Goal: Transaction & Acquisition: Purchase product/service

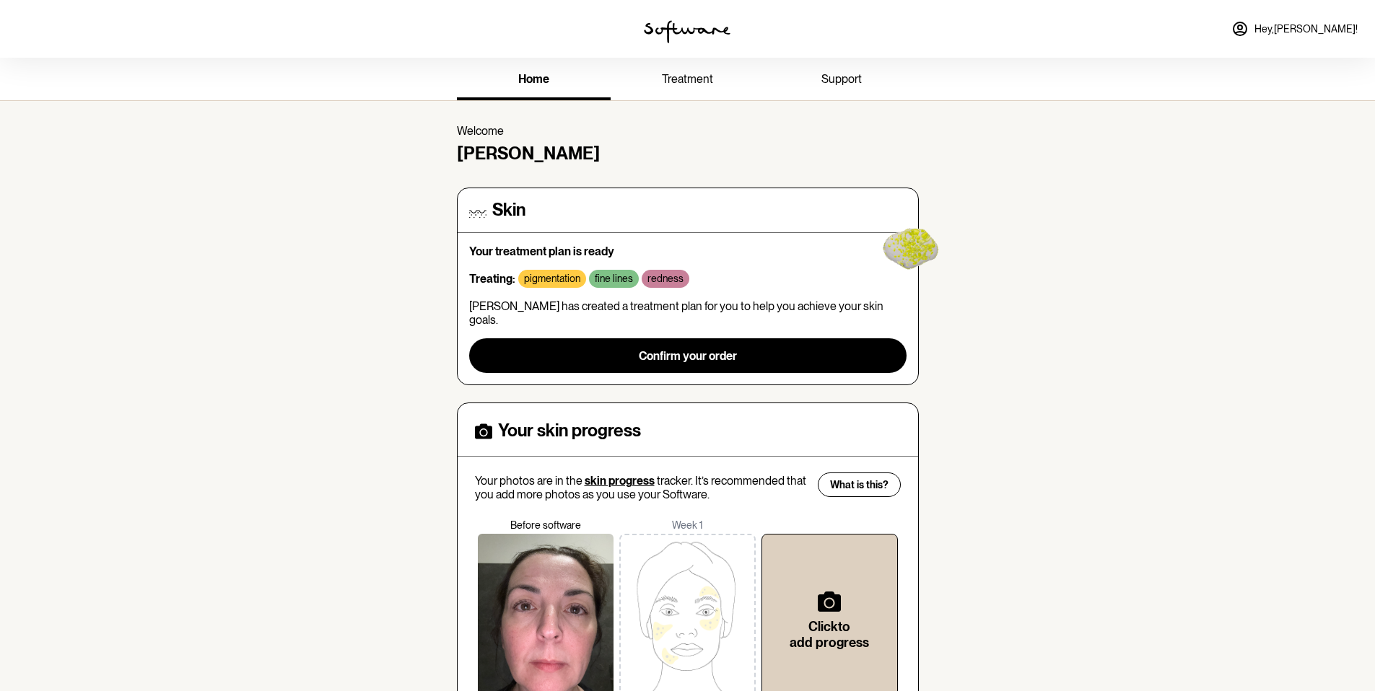
scroll to position [3, 0]
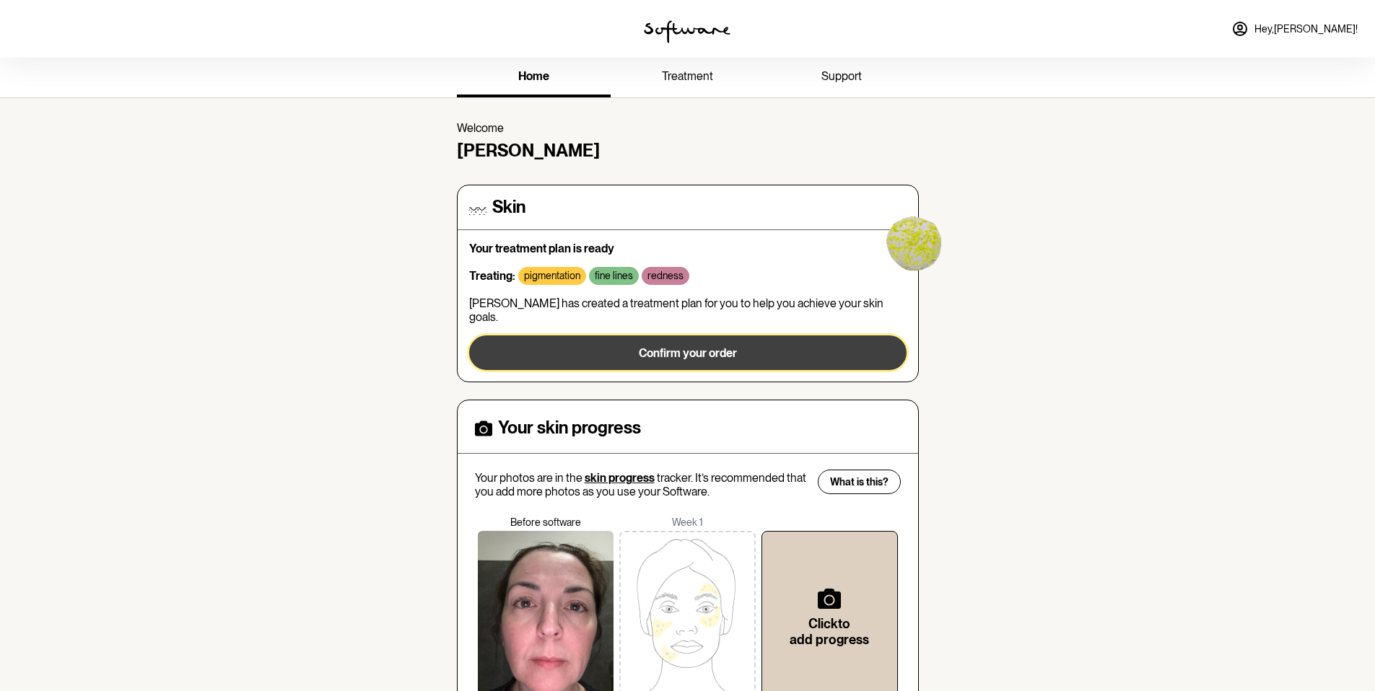
click at [716, 346] on span "Confirm your order" at bounding box center [688, 353] width 98 height 14
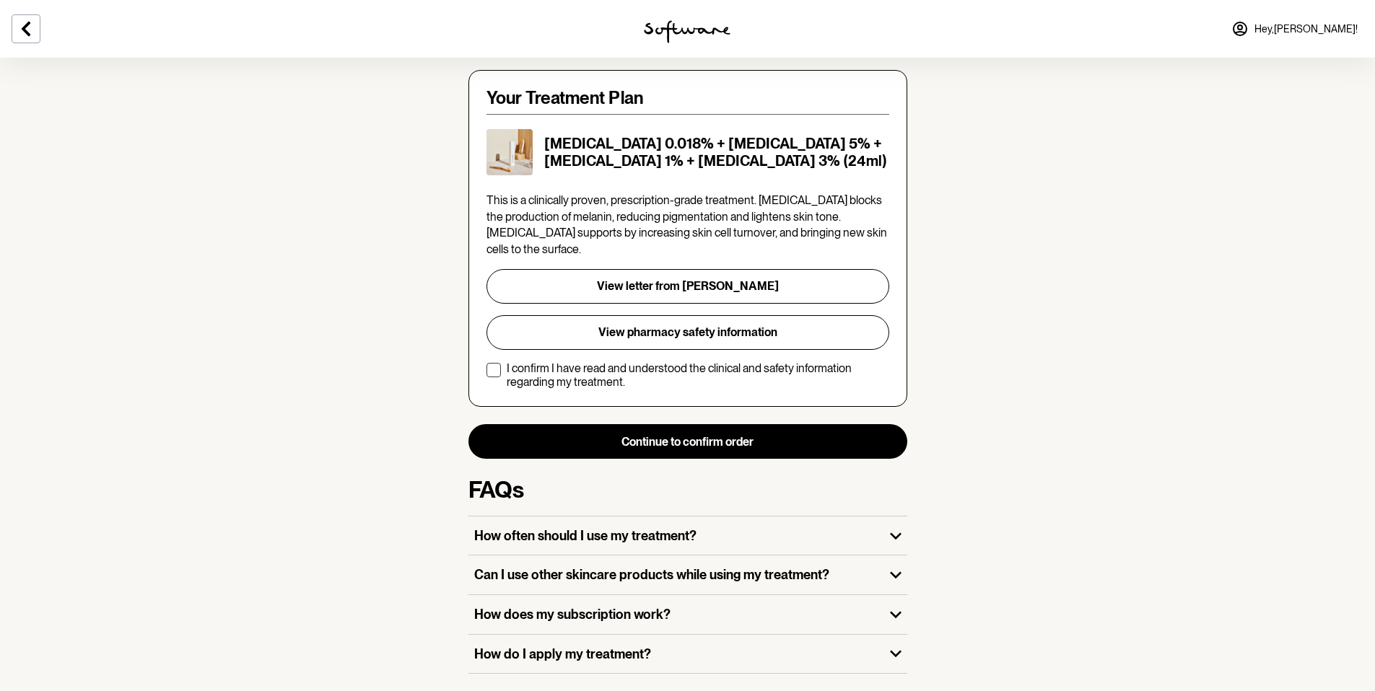
scroll to position [273, 0]
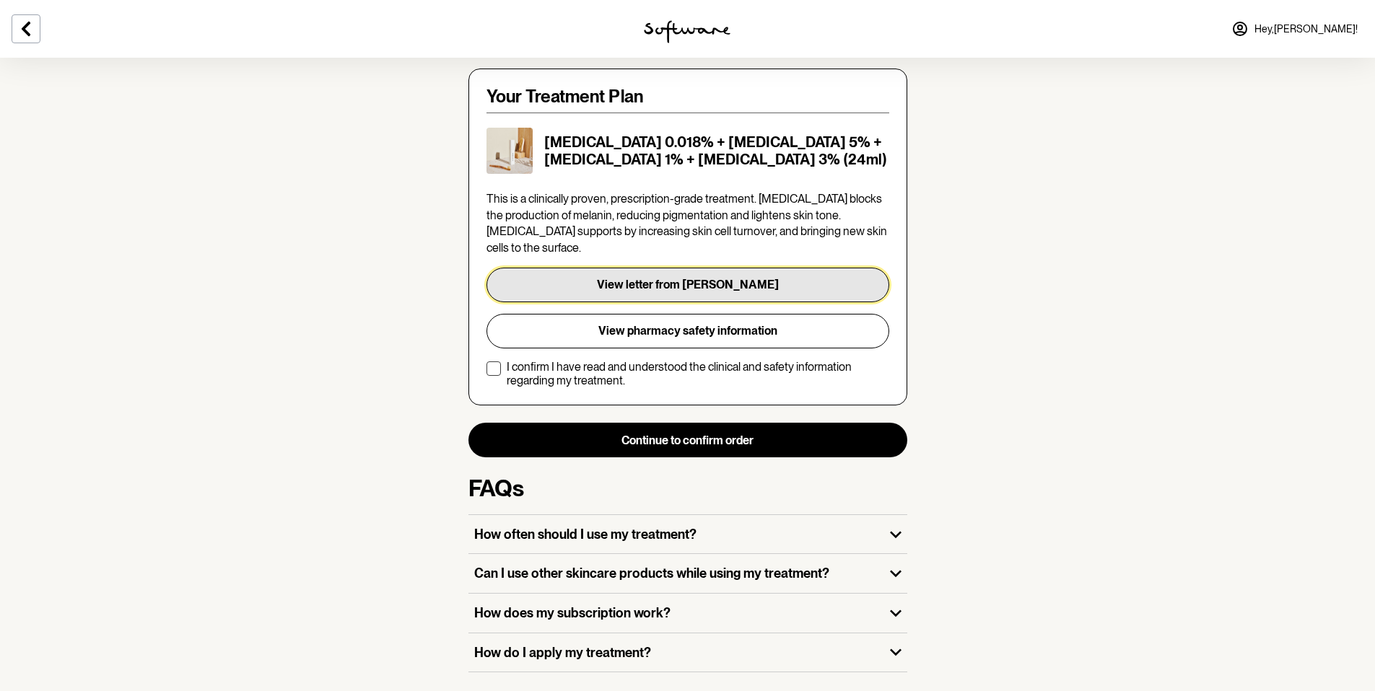
click at [808, 268] on button "View letter from [PERSON_NAME]" at bounding box center [687, 285] width 403 height 35
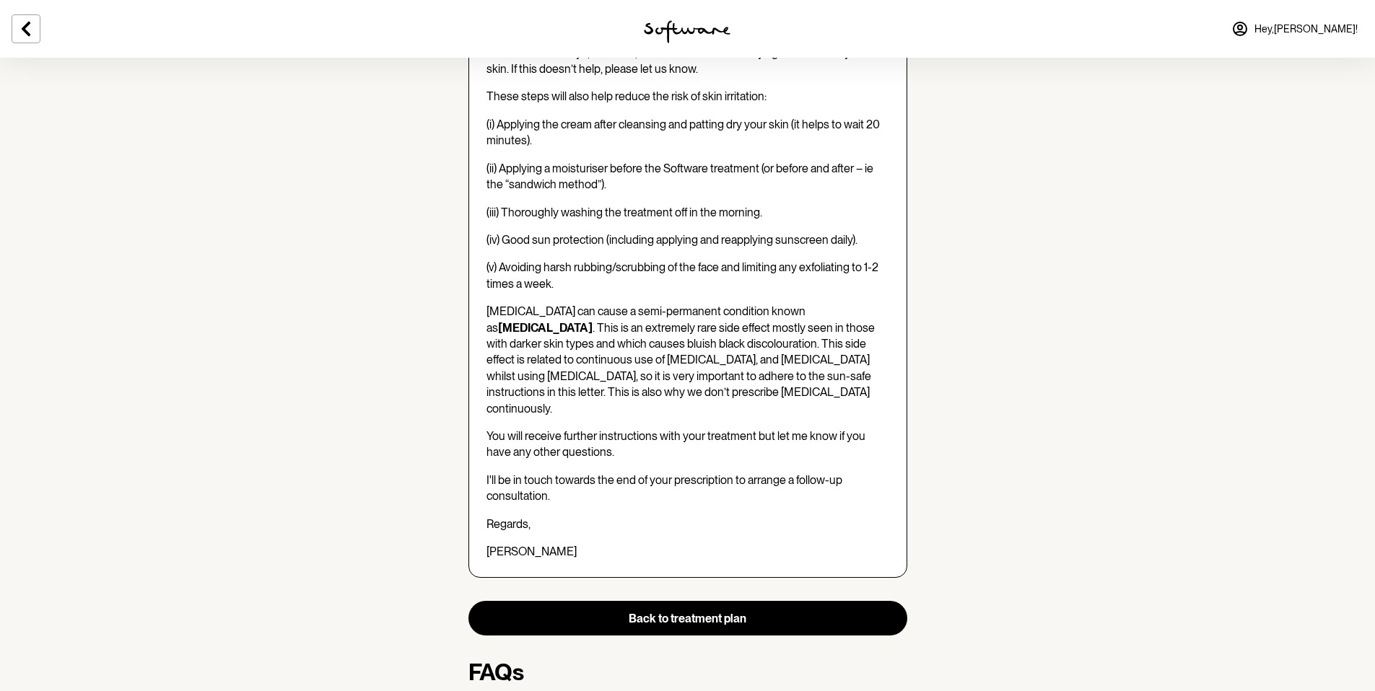
scroll to position [2068, 0]
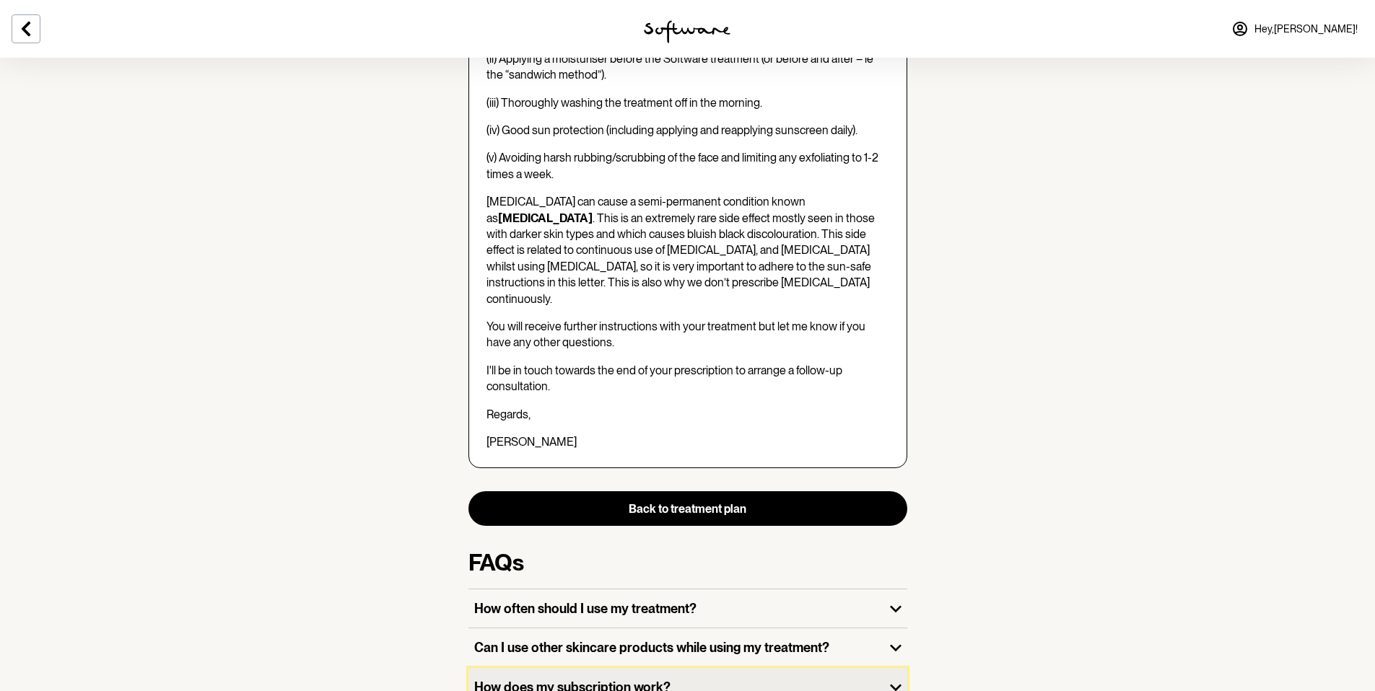
click at [893, 676] on icon "button" at bounding box center [895, 687] width 23 height 23
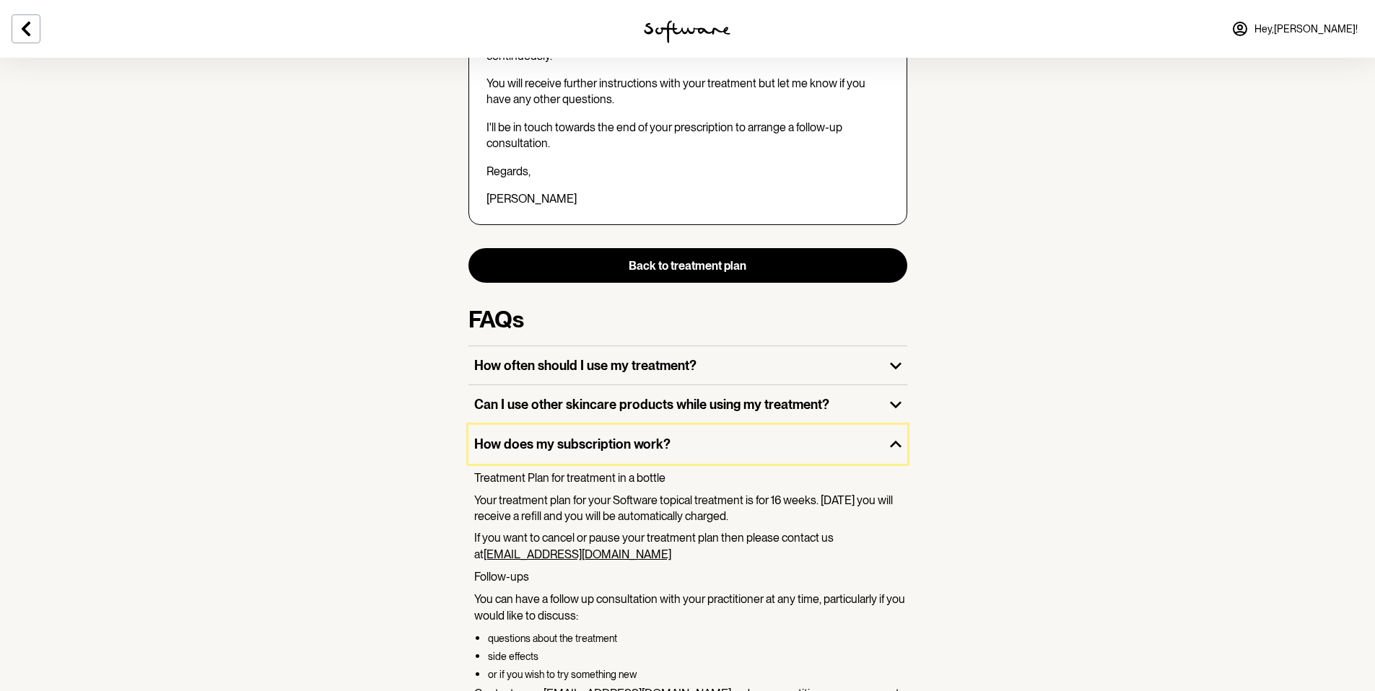
scroll to position [2329, 0]
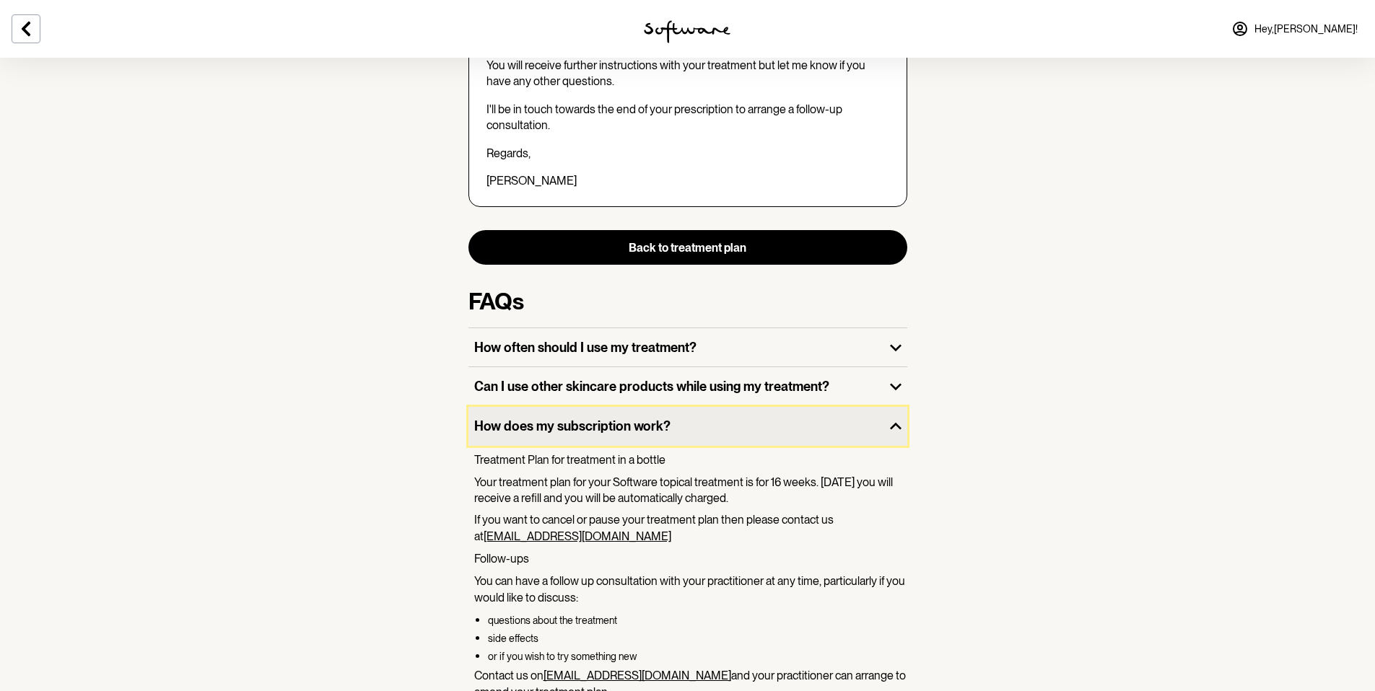
click at [897, 415] on icon "button" at bounding box center [895, 426] width 23 height 23
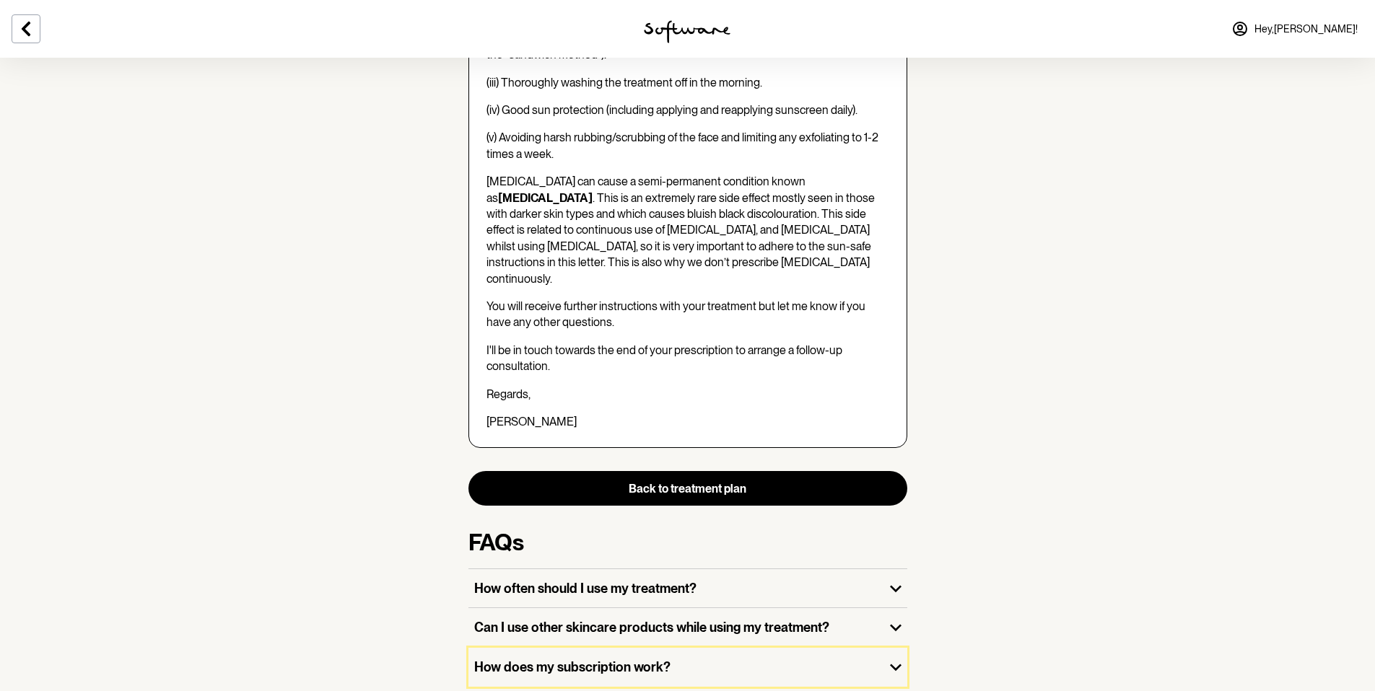
scroll to position [2068, 0]
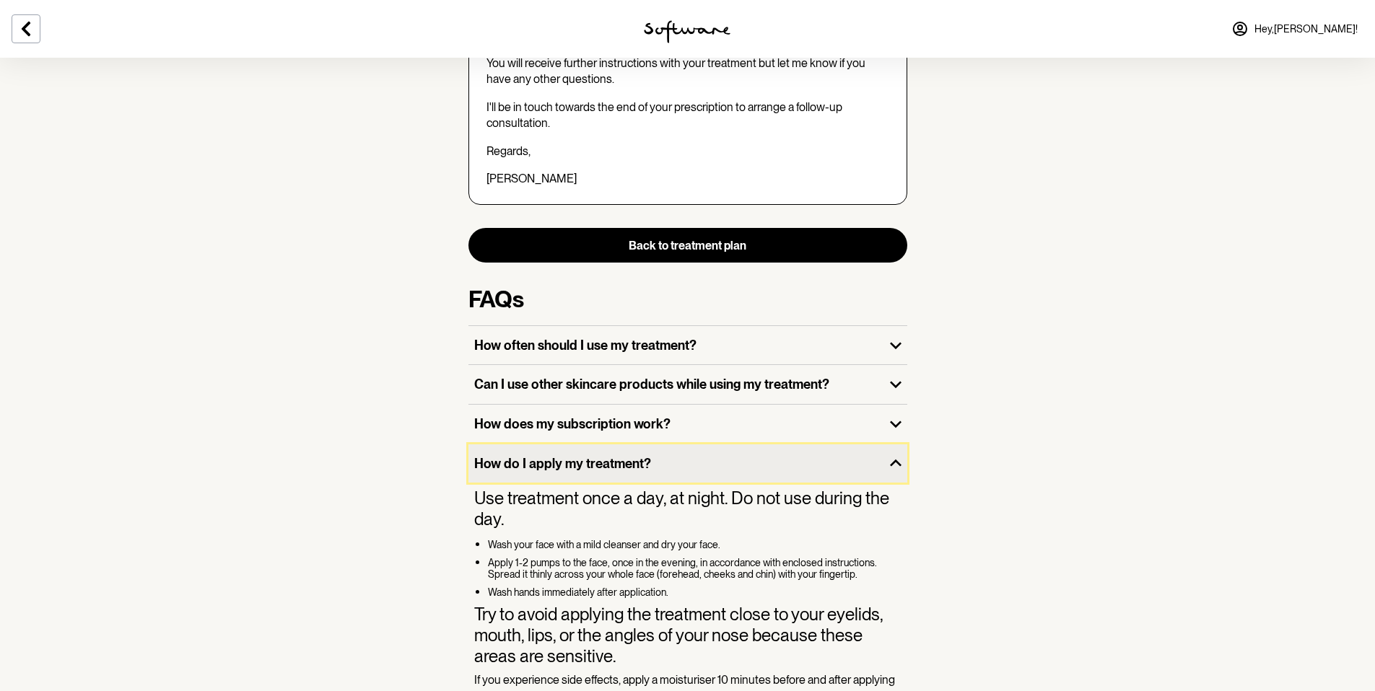
click at [897, 452] on icon "button" at bounding box center [895, 463] width 23 height 23
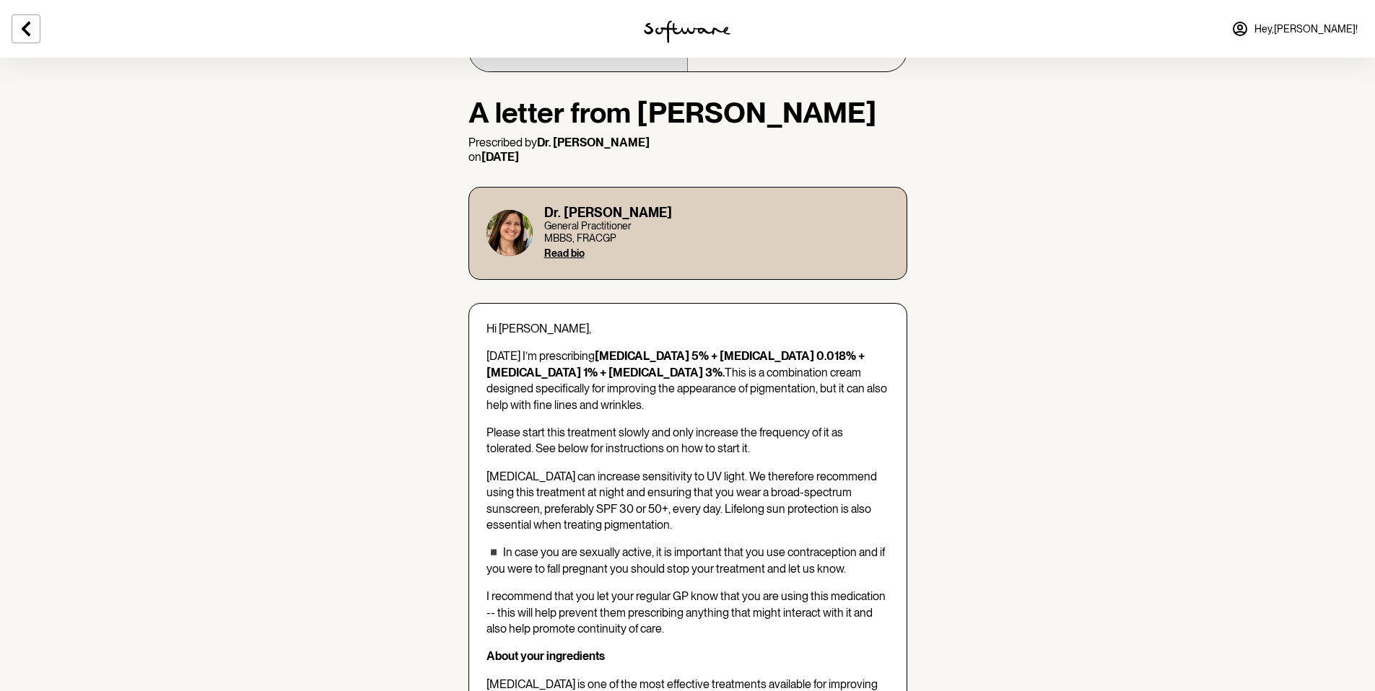
scroll to position [0, 0]
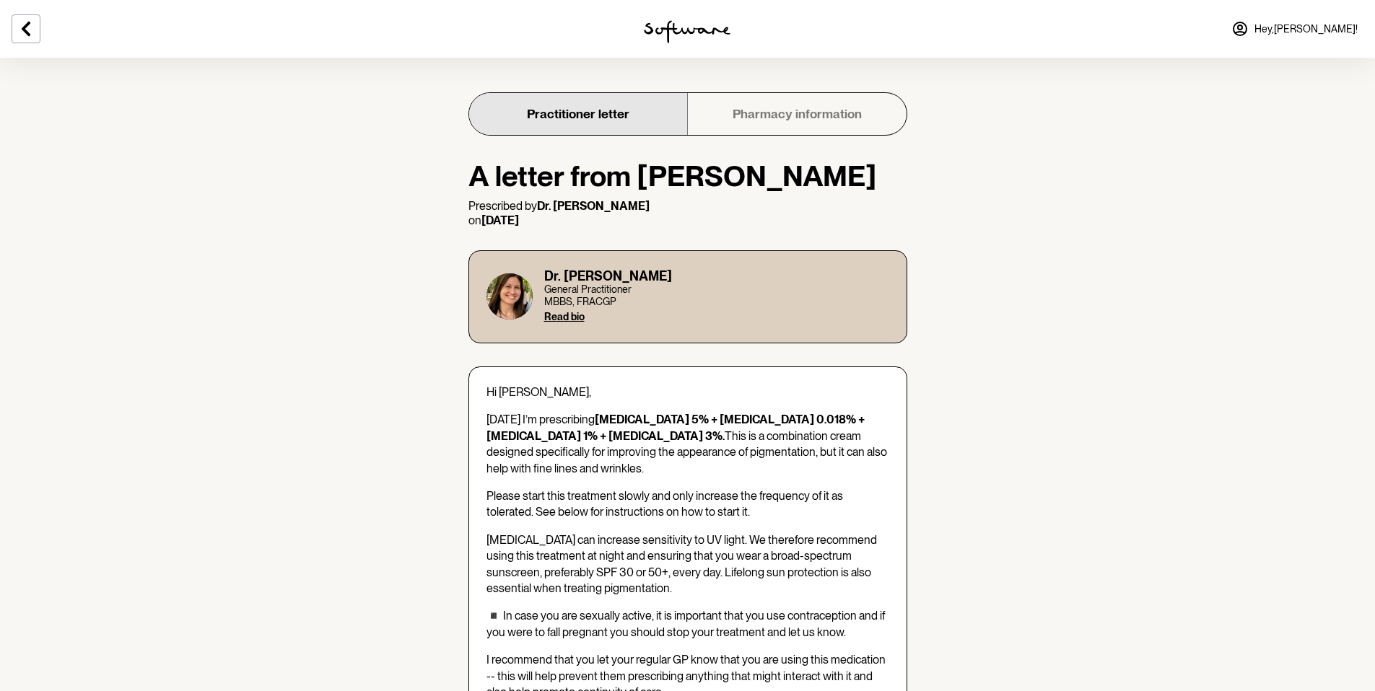
click at [836, 113] on link "Pharmacy information" at bounding box center [796, 114] width 219 height 42
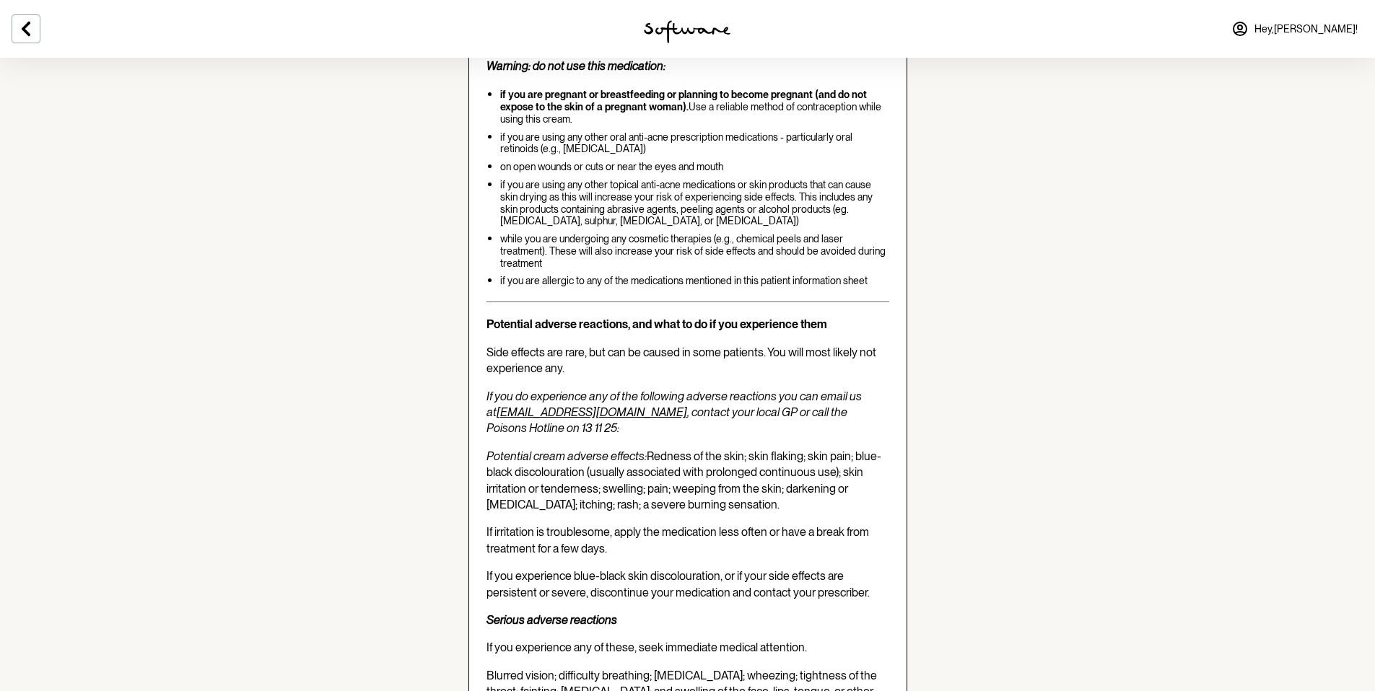
scroll to position [2328, 0]
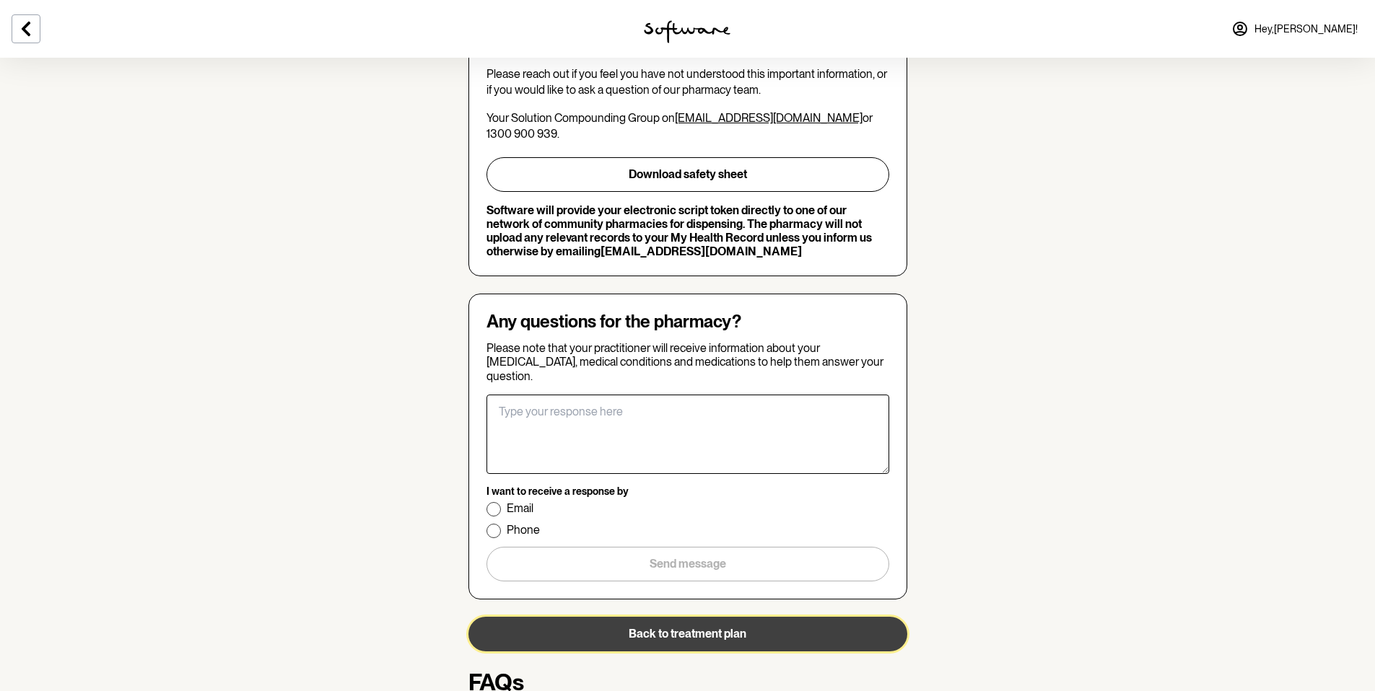
click at [709, 617] on button "Back to treatment plan" at bounding box center [687, 634] width 439 height 35
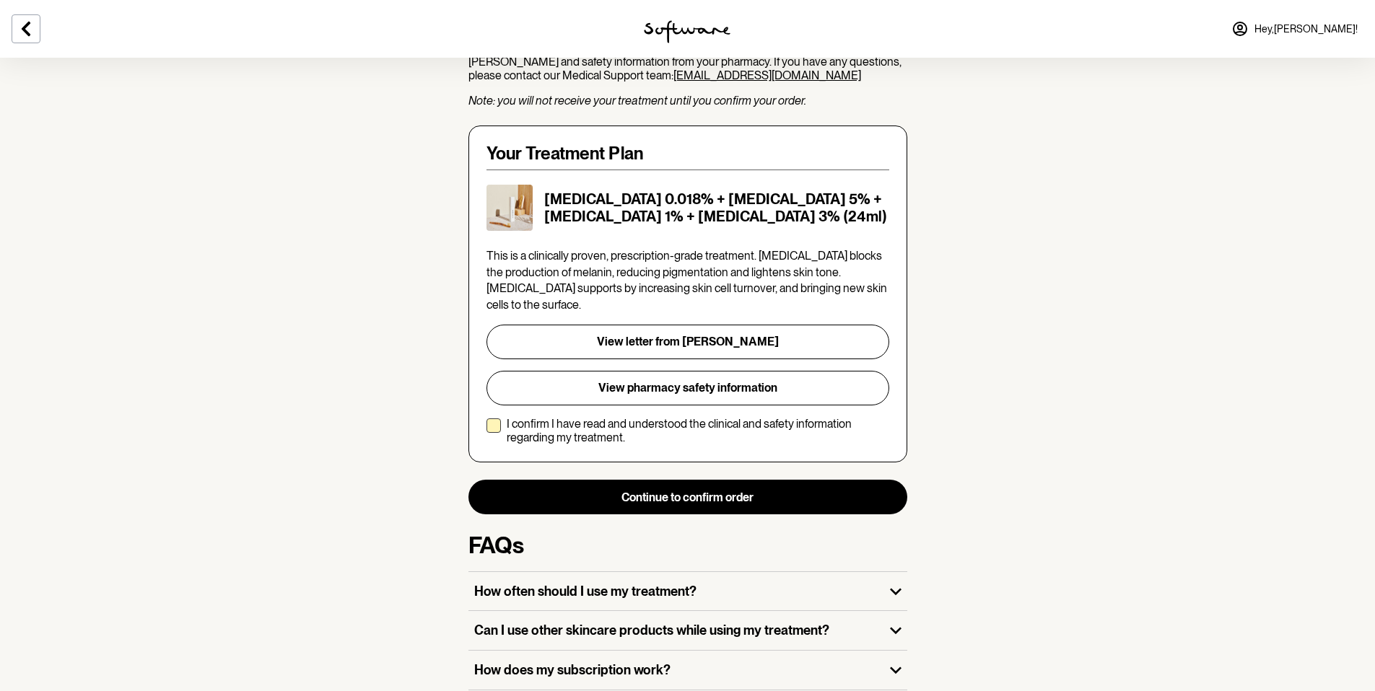
scroll to position [235, 0]
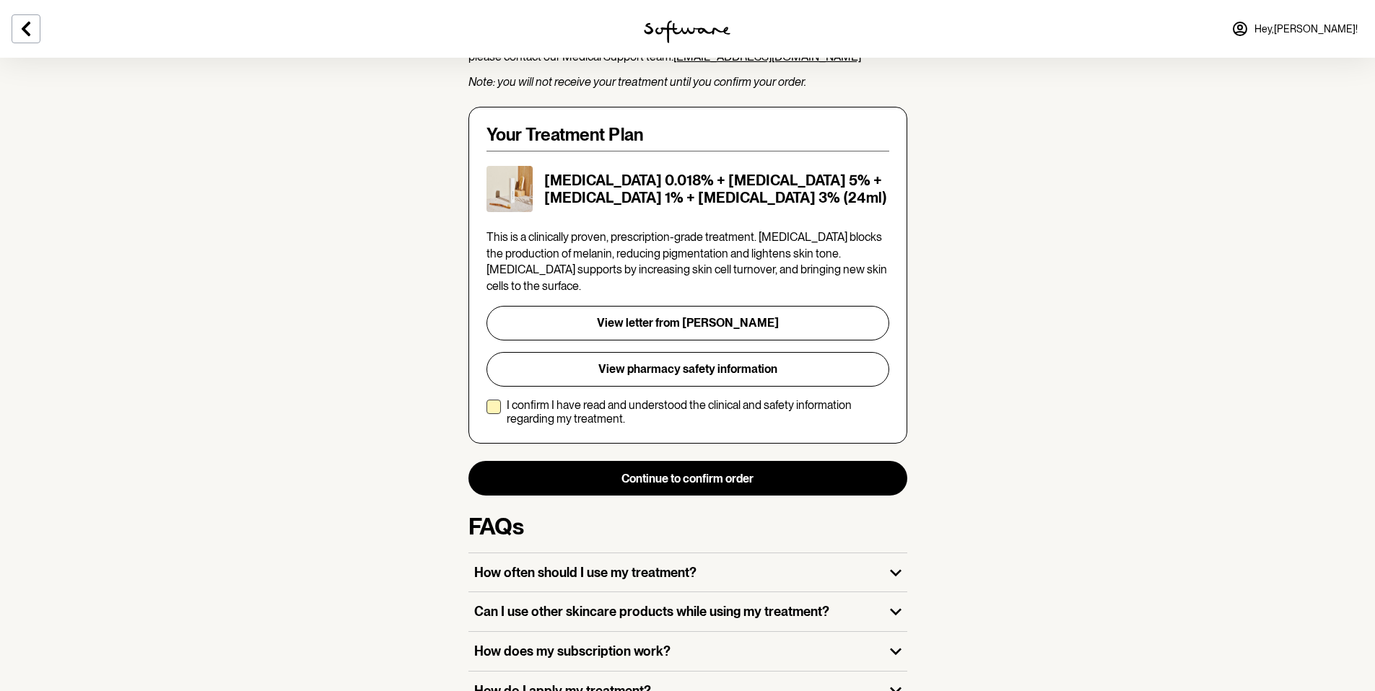
click at [497, 400] on span at bounding box center [493, 407] width 14 height 14
click at [486, 412] on input "I confirm I have read and understood the clinical and safety information regard…" at bounding box center [486, 412] width 1 height 1
checkbox input "true"
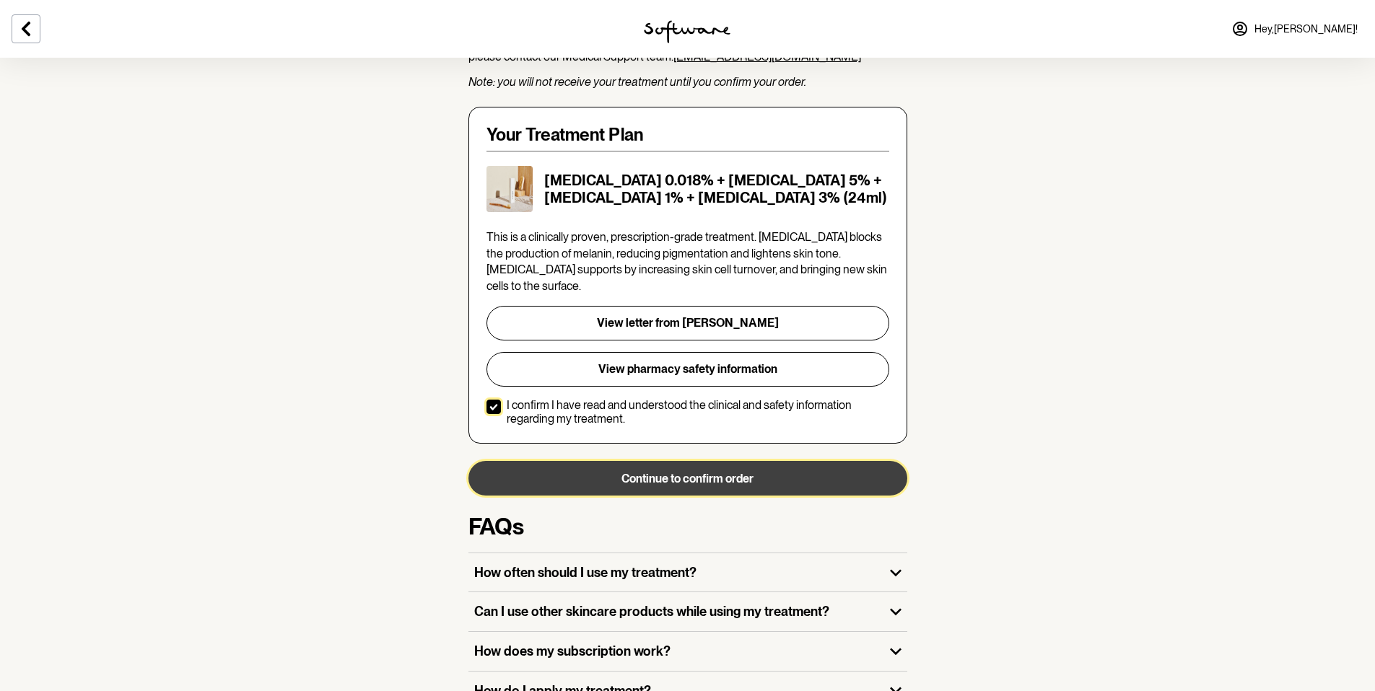
click at [691, 461] on button "Continue to confirm order" at bounding box center [687, 478] width 439 height 35
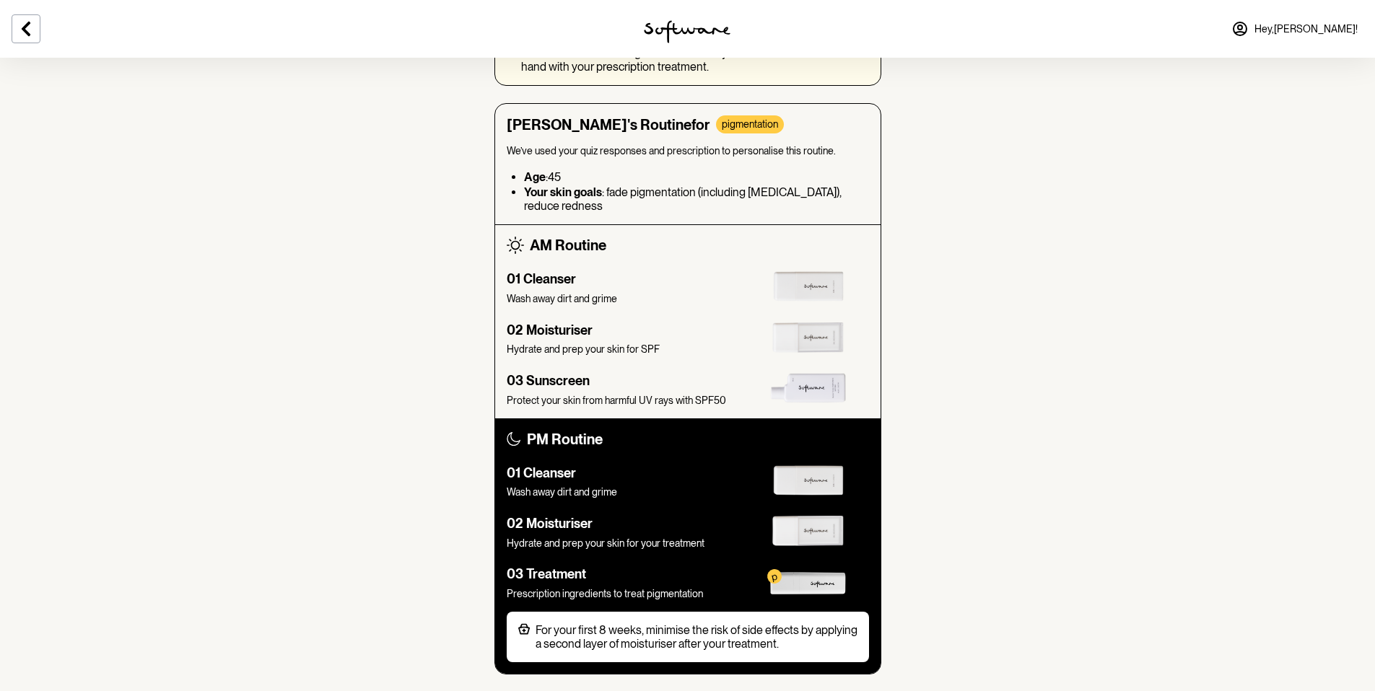
scroll to position [658, 0]
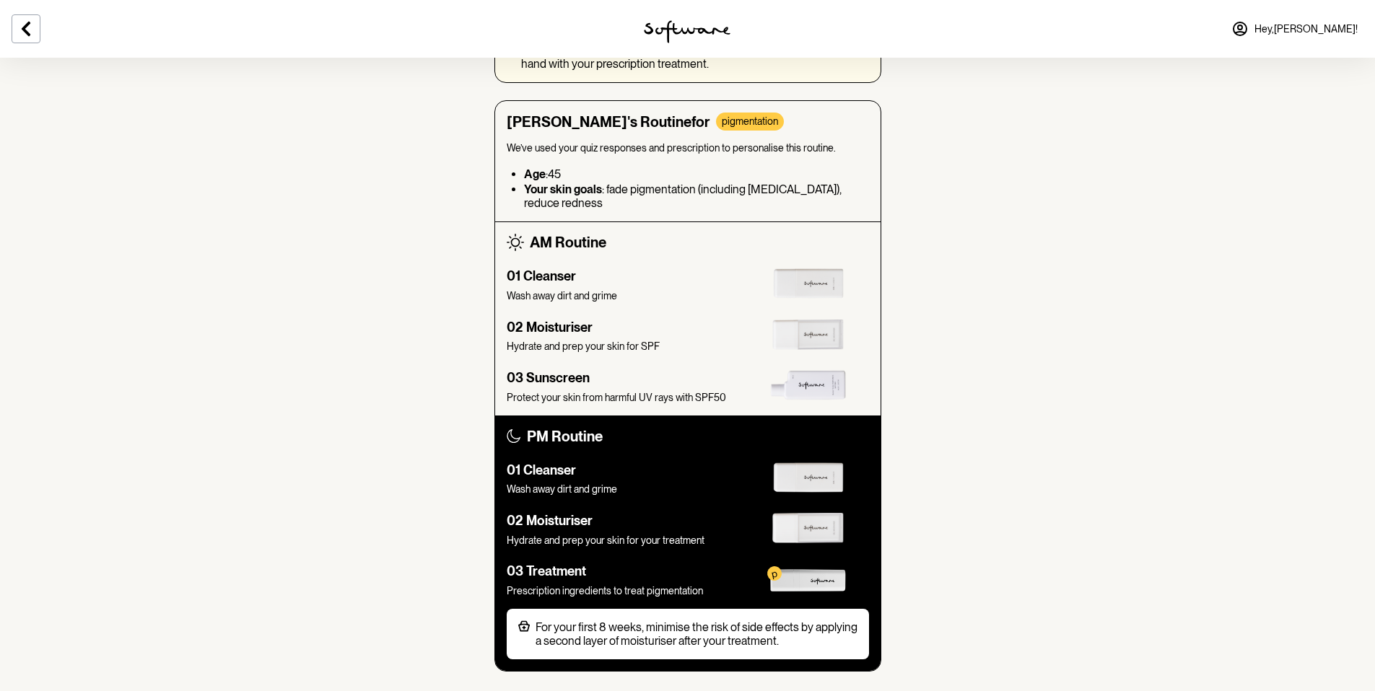
click at [817, 573] on img at bounding box center [808, 580] width 76 height 22
click at [555, 585] on p "Prescription ingredients to treat pigmentation" at bounding box center [625, 591] width 236 height 12
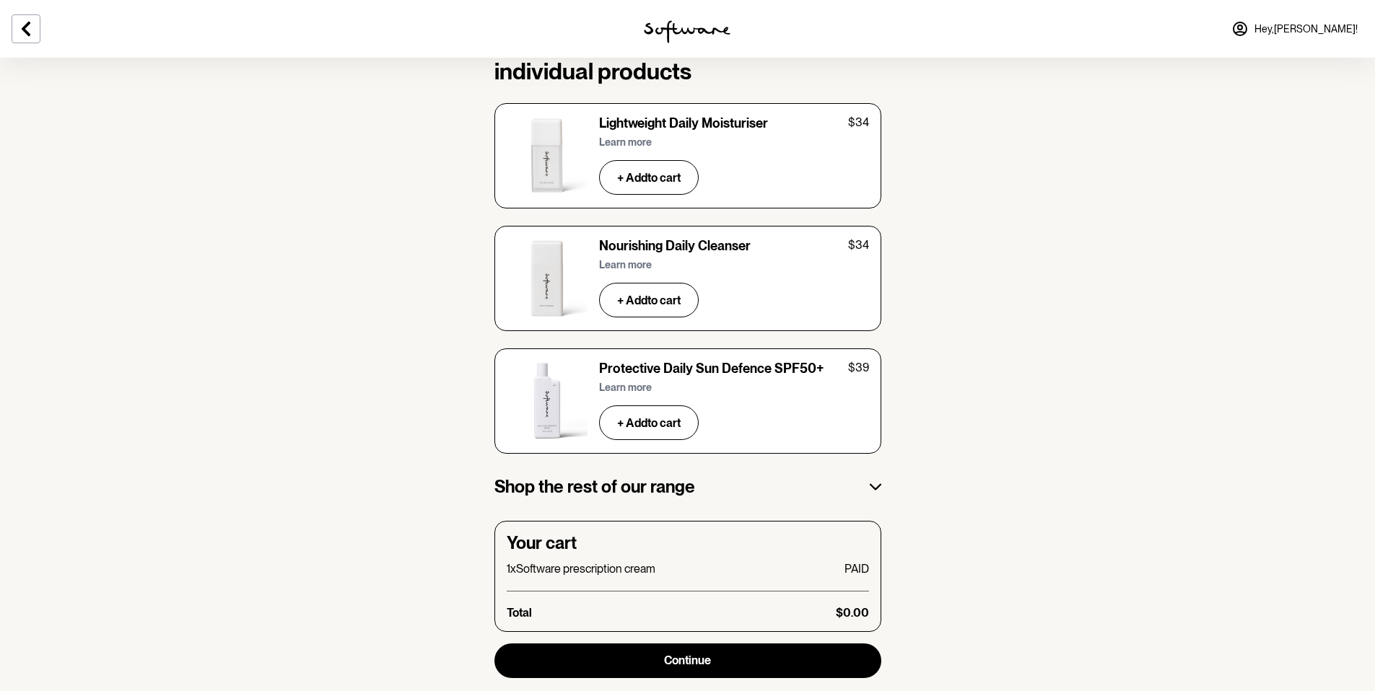
scroll to position [2317, 0]
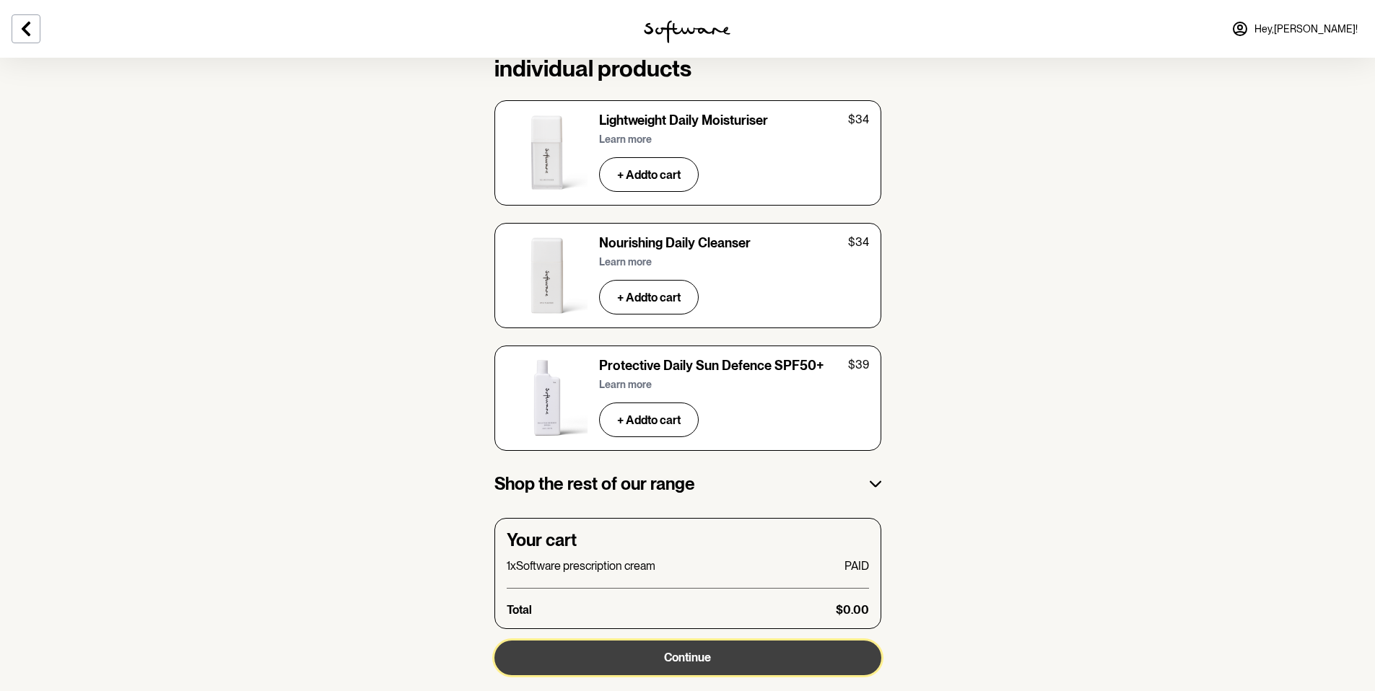
click at [693, 651] on span "Continue" at bounding box center [687, 658] width 47 height 14
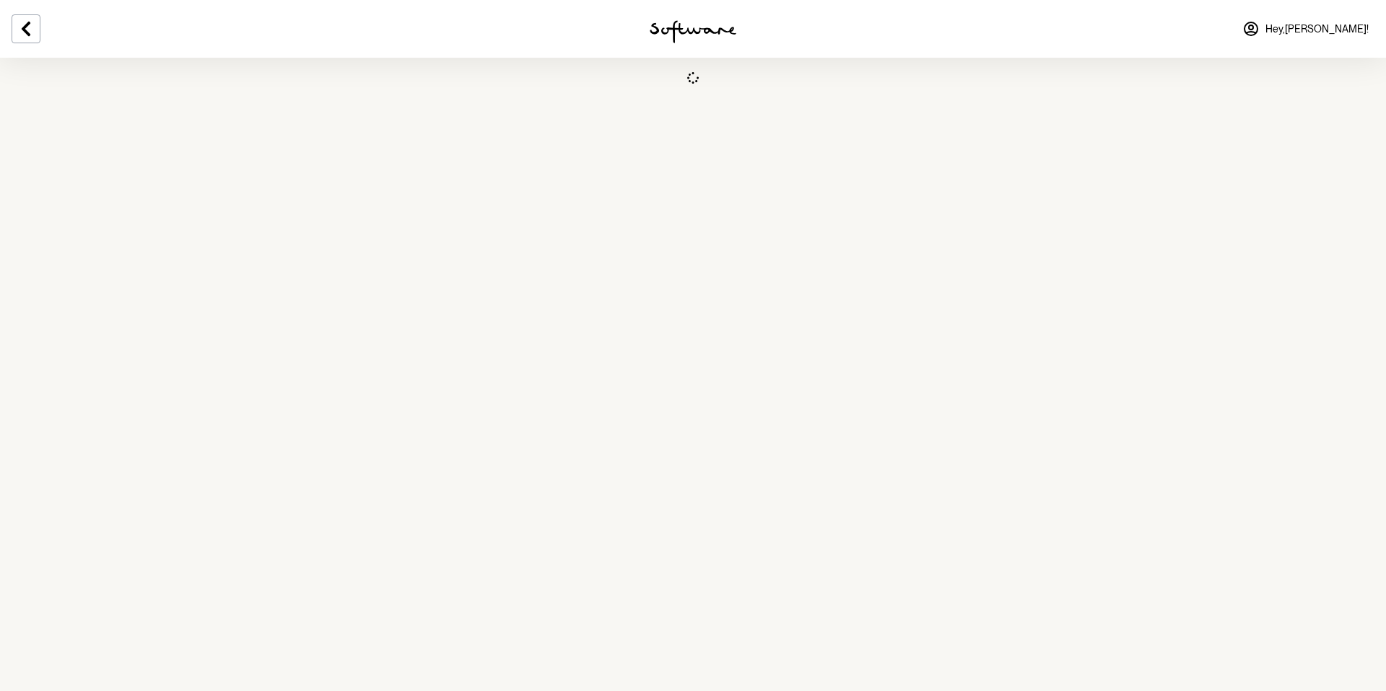
select select "QLD"
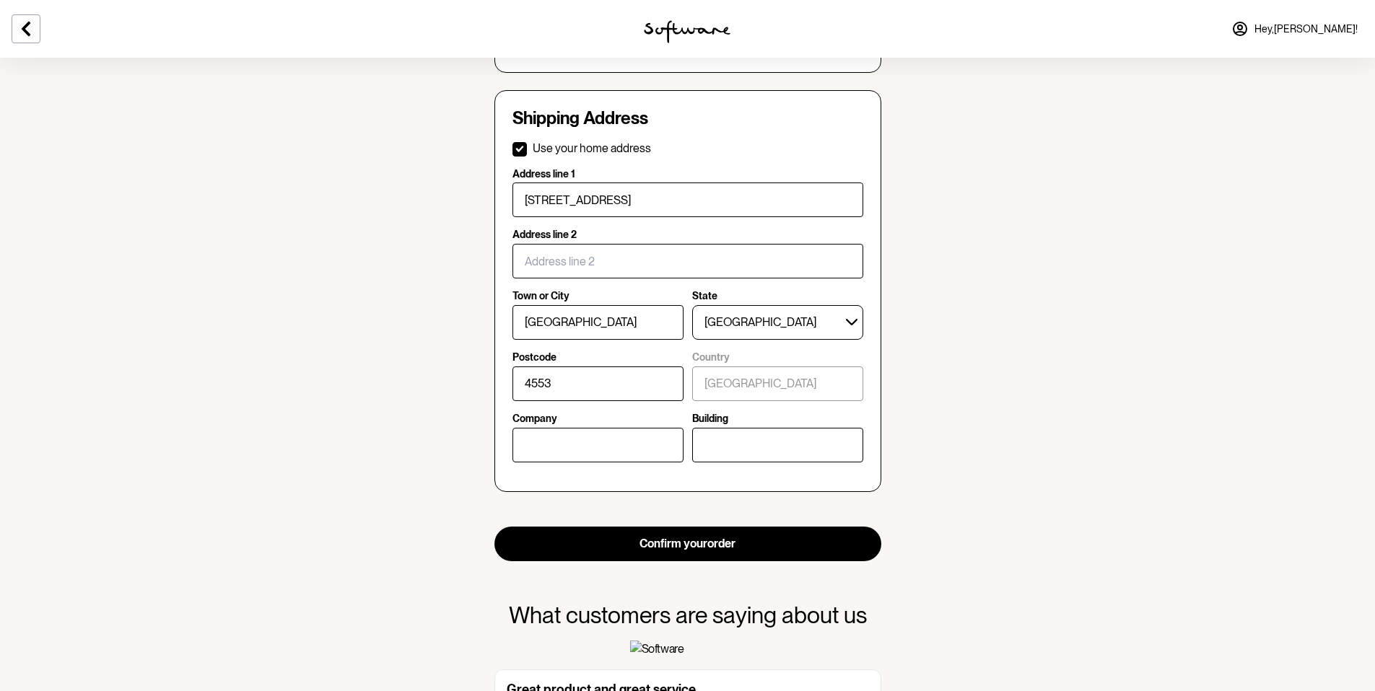
scroll to position [517, 0]
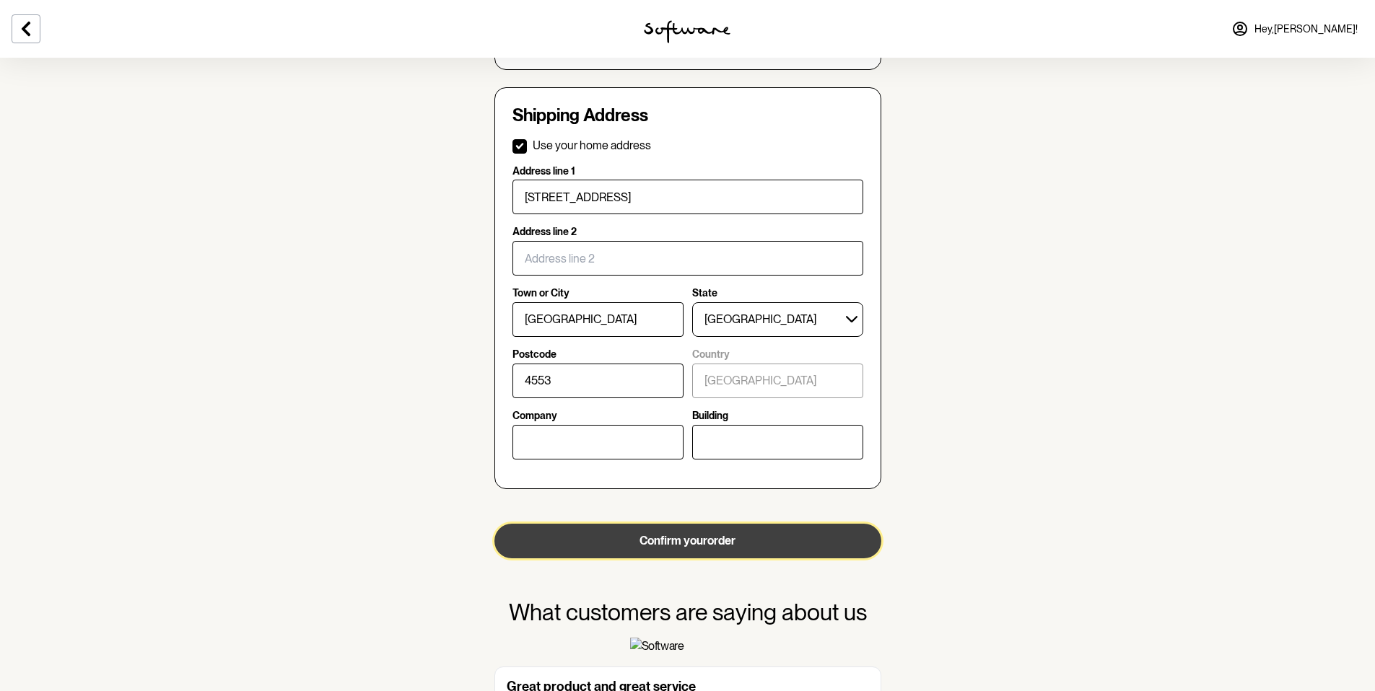
click at [699, 541] on button "Confirm your order" at bounding box center [687, 541] width 387 height 35
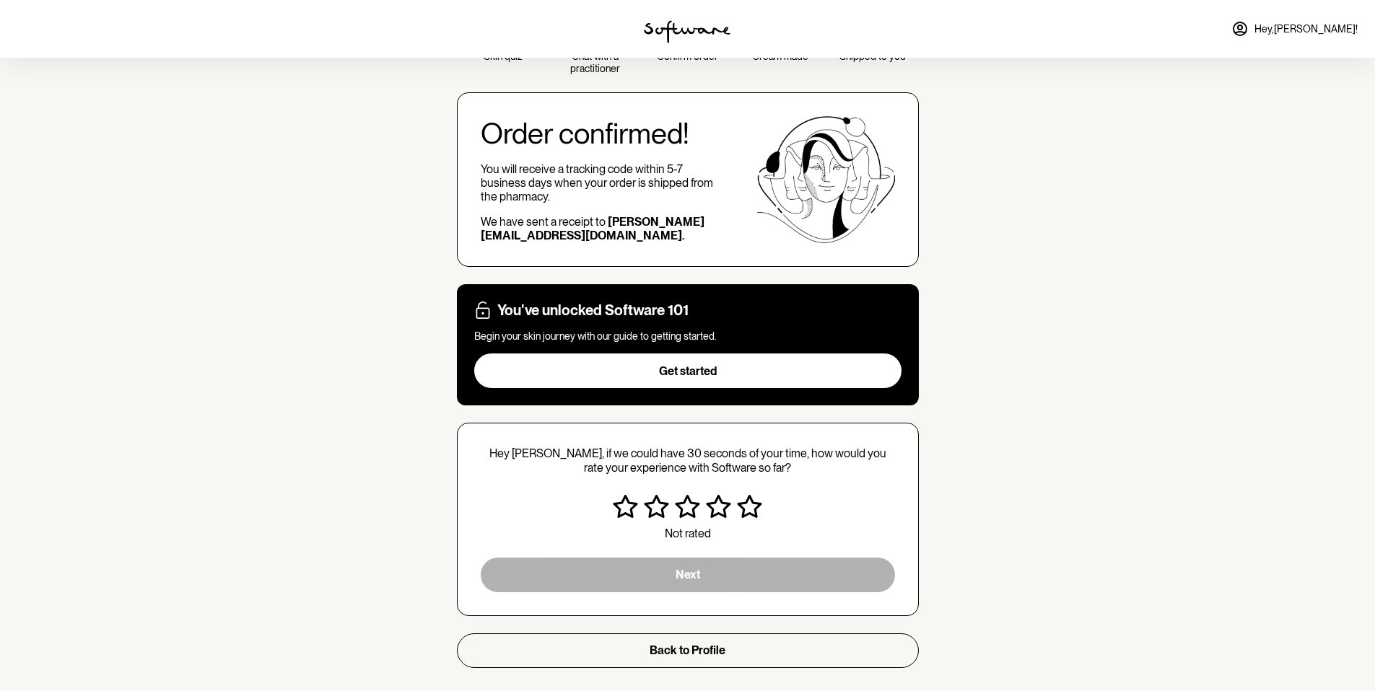
scroll to position [76, 0]
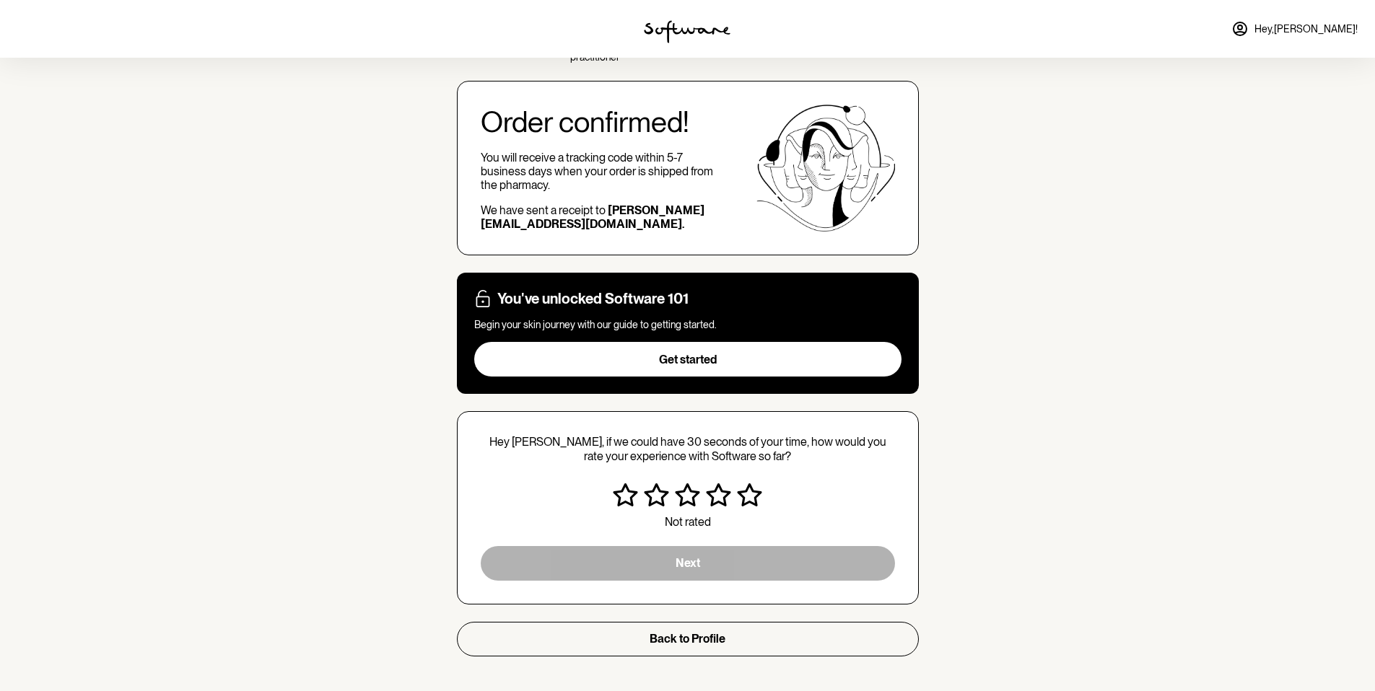
click at [758, 497] on icon "Very satisfied" at bounding box center [749, 494] width 25 height 23
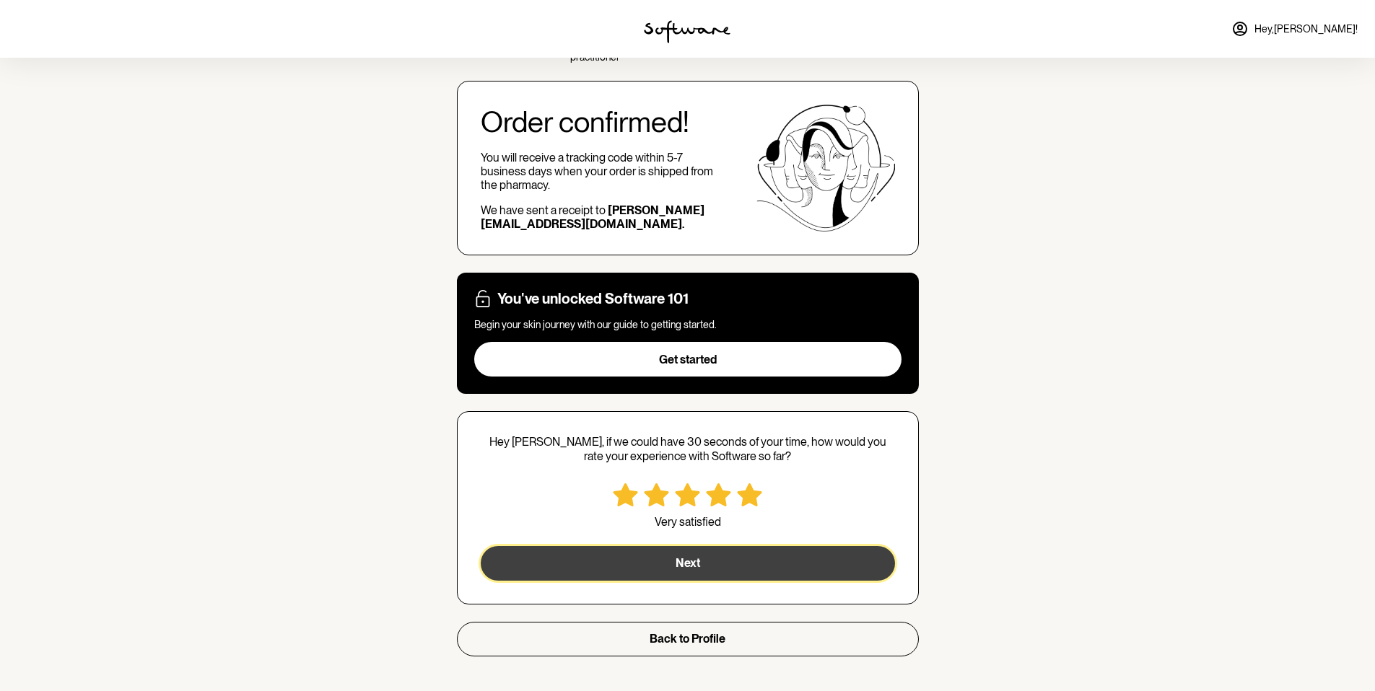
click at [696, 564] on button "Next" at bounding box center [688, 563] width 414 height 35
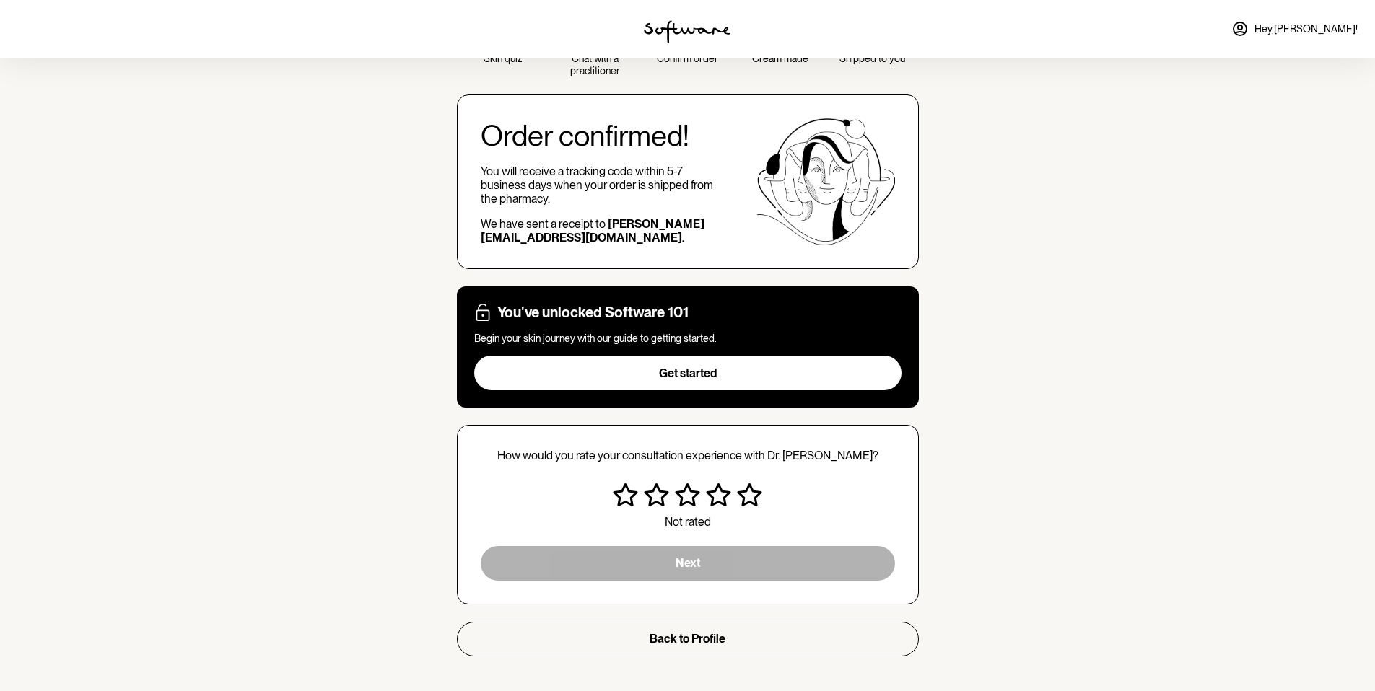
scroll to position [63, 0]
click at [748, 494] on icon "Very satisfied" at bounding box center [749, 494] width 25 height 23
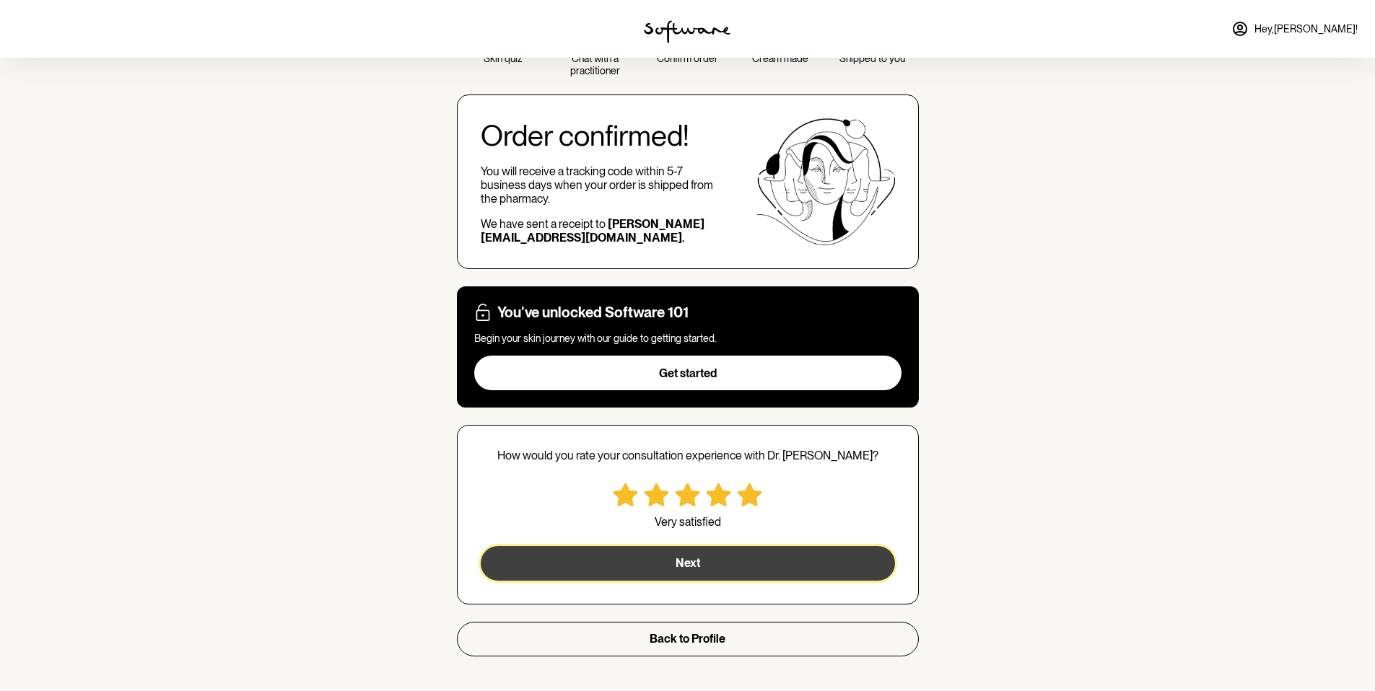
click at [737, 548] on button "Next" at bounding box center [688, 563] width 414 height 35
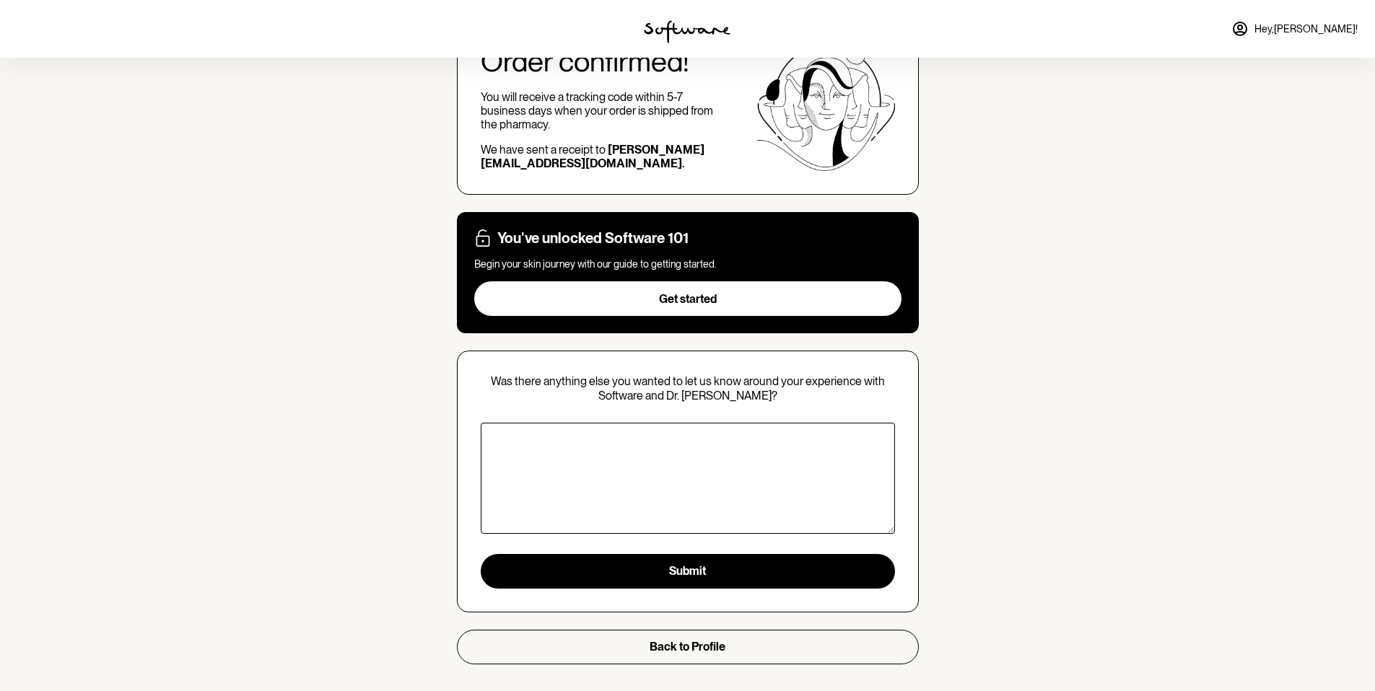
scroll to position [145, 0]
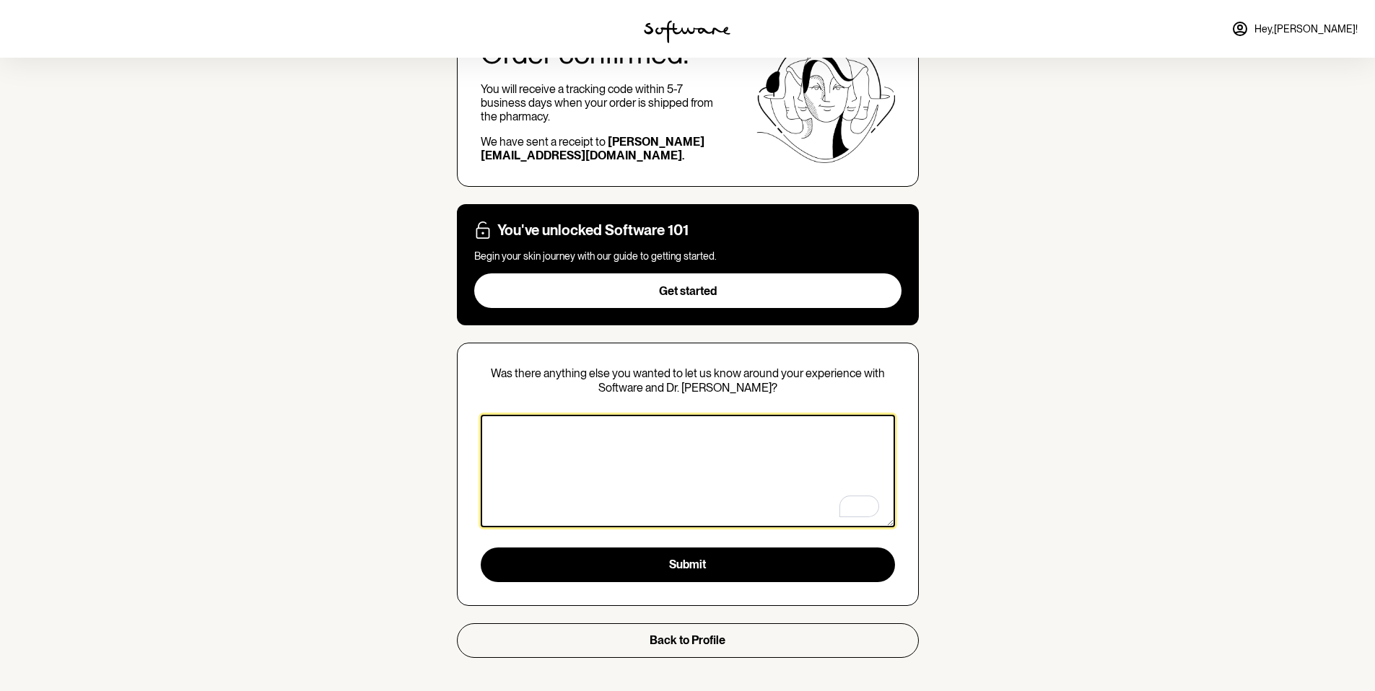
click at [489, 437] on textarea "To enrich screen reader interactions, please activate Accessibility in Grammarl…" at bounding box center [688, 471] width 414 height 113
paste textarea "Dr [PERSON_NAME] for taking the time to clearly explain my [MEDICAL_DATA] treat…"
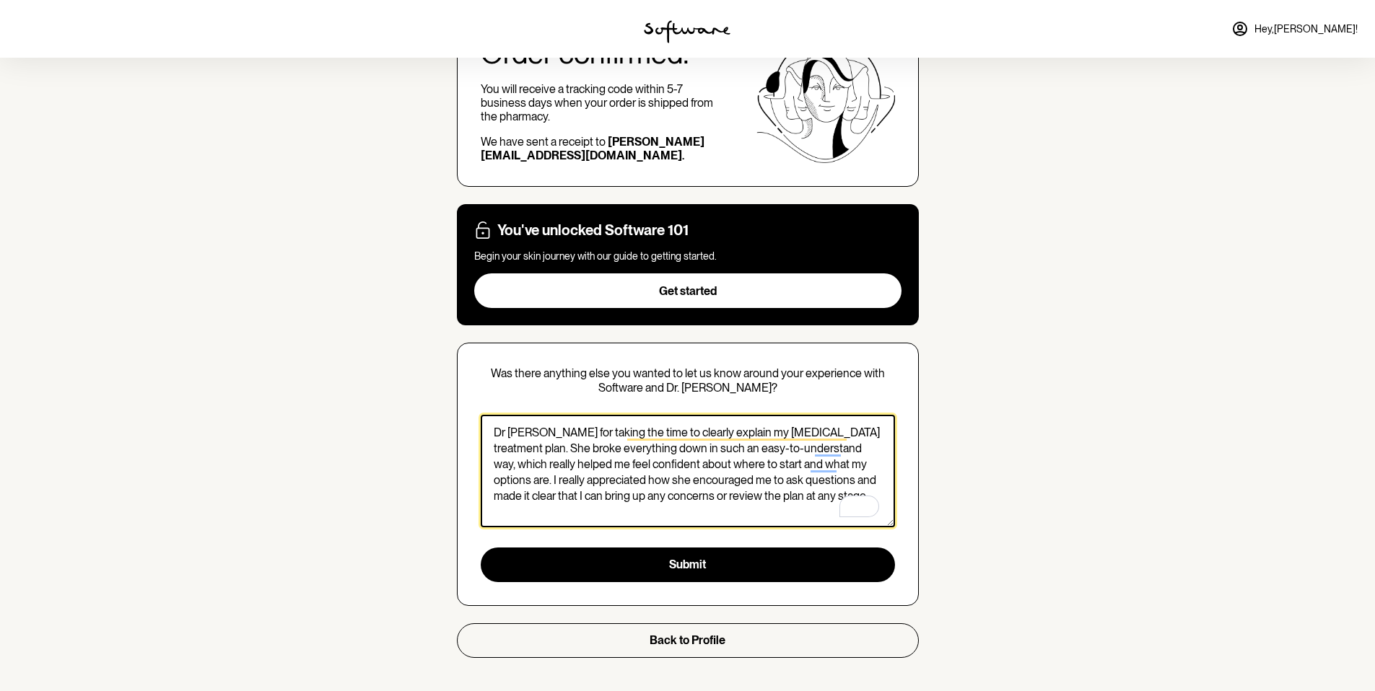
drag, startPoint x: 540, startPoint y: 433, endPoint x: 551, endPoint y: 433, distance: 11.5
click at [551, 433] on textarea "Dr [PERSON_NAME] for taking the time to clearly explain my [MEDICAL_DATA] treat…" at bounding box center [688, 471] width 414 height 113
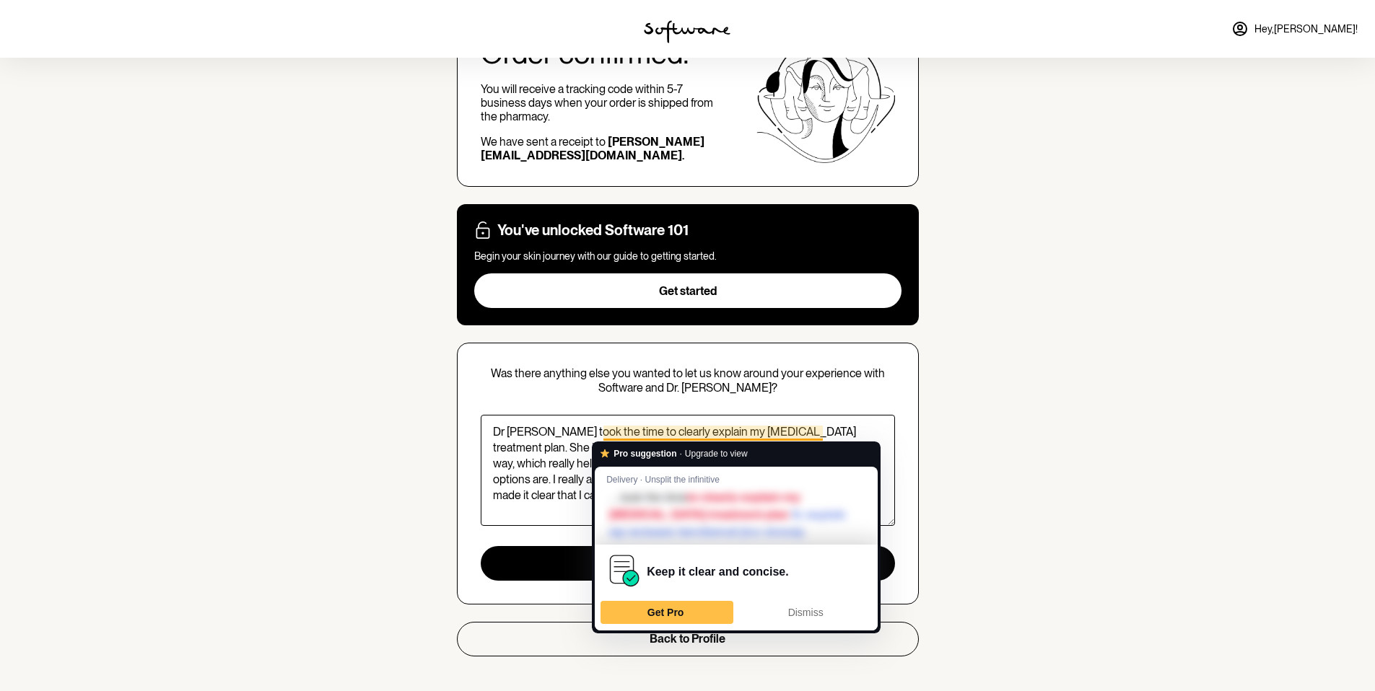
click at [999, 458] on section "Skin quiz Chat with a practitioner Confirm order Cream made Shipped to you Orde…" at bounding box center [687, 273] width 1375 height 836
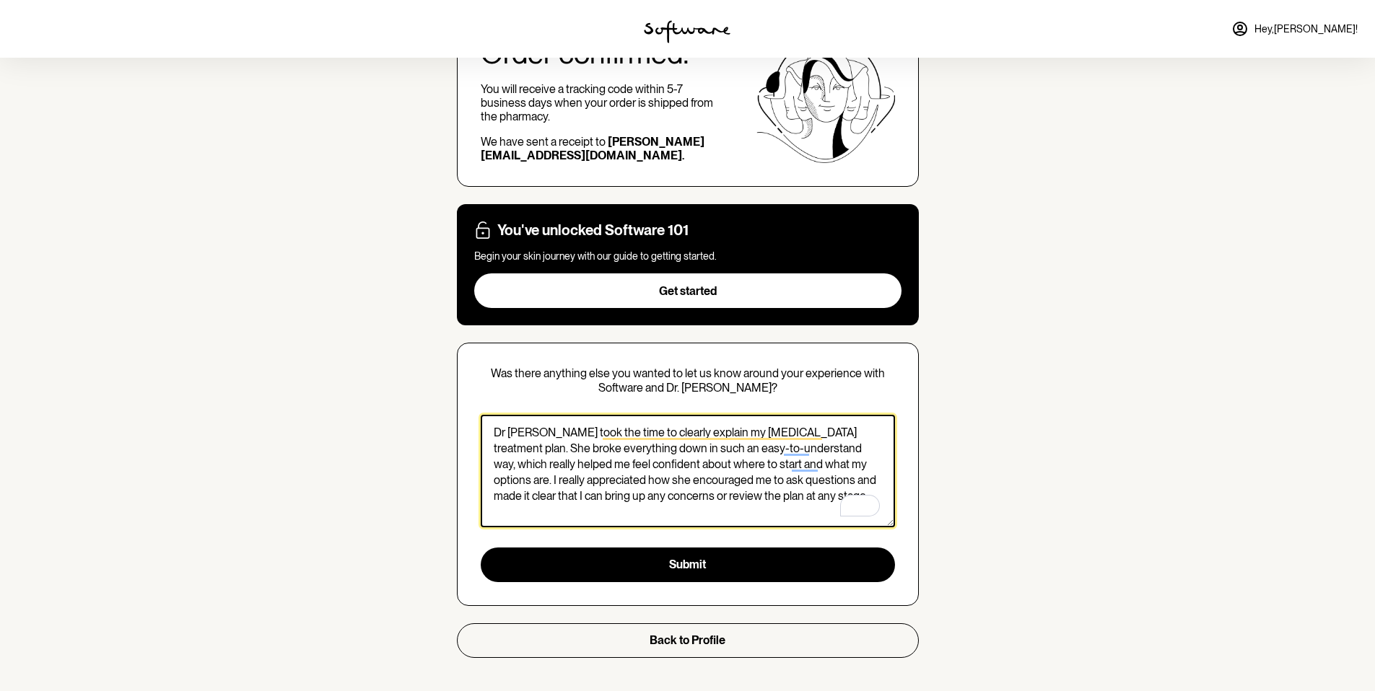
click at [577, 448] on textarea "Dr [PERSON_NAME] took the time to clearly explain my [MEDICAL_DATA] treatment p…" at bounding box center [688, 471] width 414 height 113
drag, startPoint x: 821, startPoint y: 448, endPoint x: 795, endPoint y: 450, distance: 26.8
click at [795, 450] on textarea "Dr [PERSON_NAME] took the time to clearly explain my [MEDICAL_DATA] treatment p…" at bounding box center [688, 471] width 414 height 113
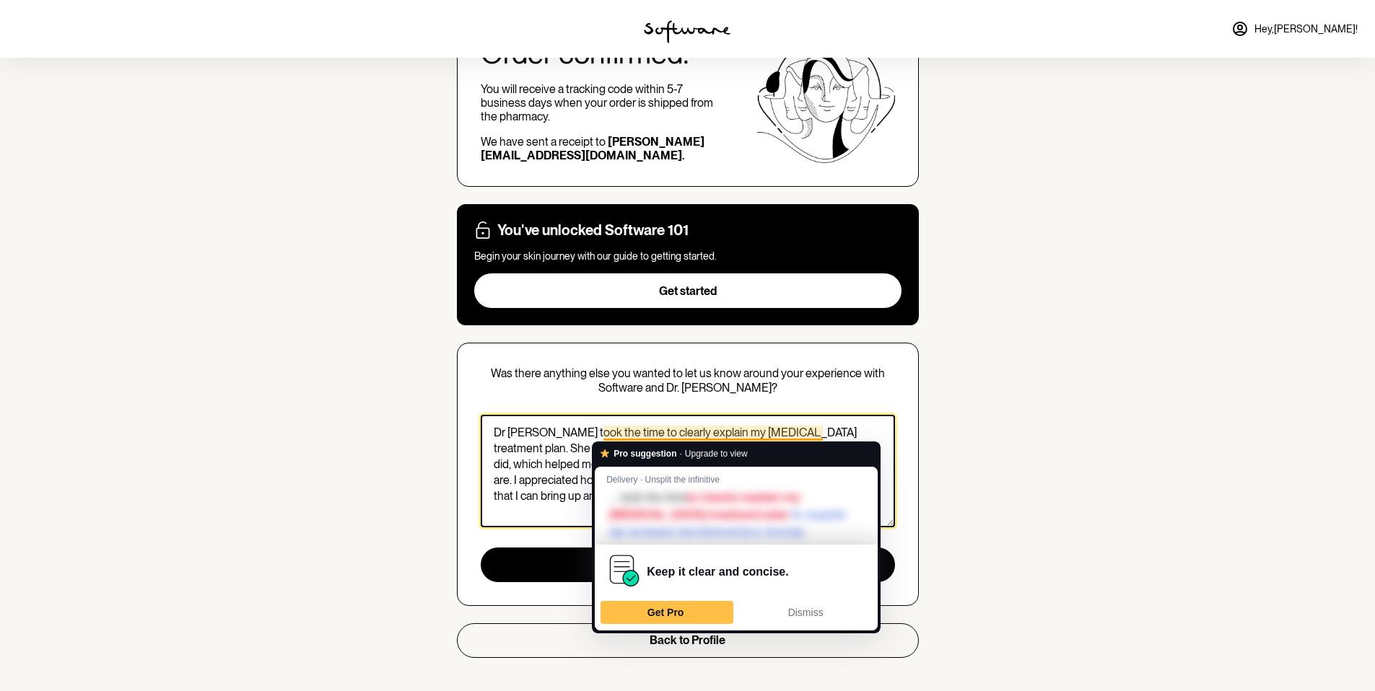
click at [557, 457] on textarea "Dr [PERSON_NAME] took the time to clearly explain my [MEDICAL_DATA] treatment p…" at bounding box center [688, 471] width 414 height 113
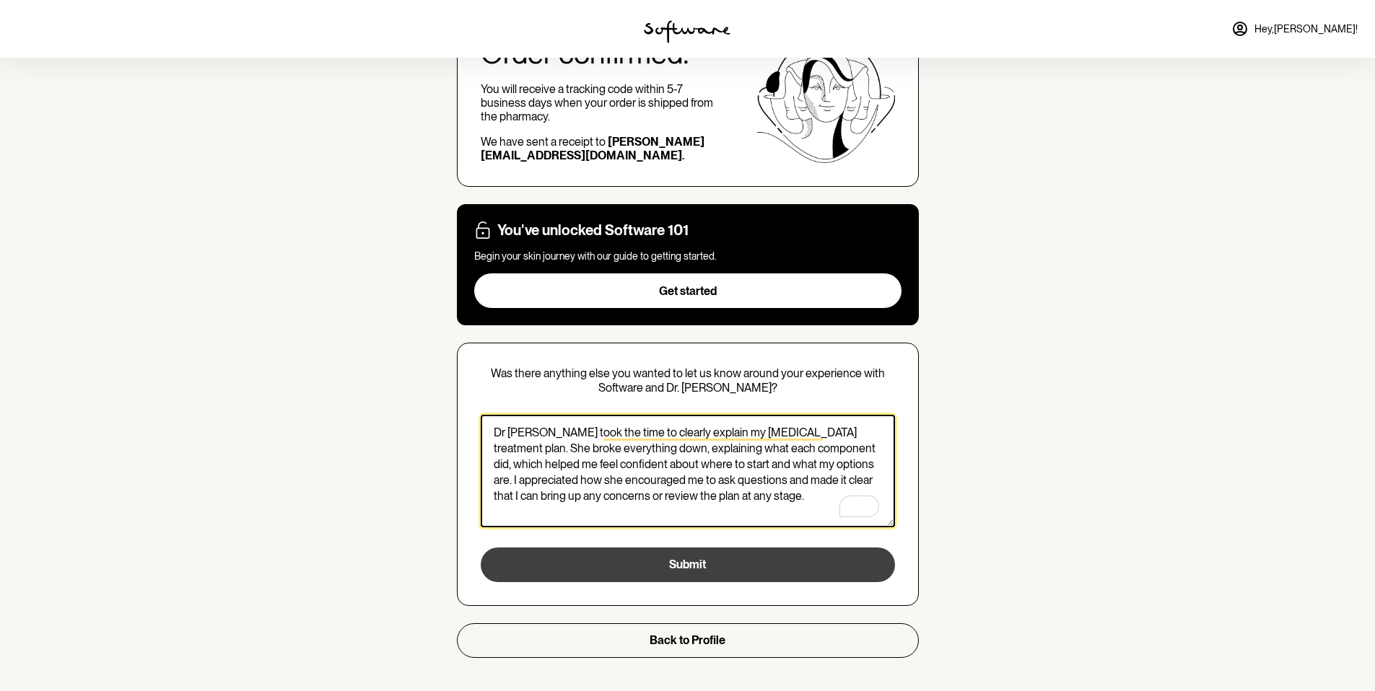
type textarea "Dr [PERSON_NAME] took the time to clearly explain my [MEDICAL_DATA] treatment p…"
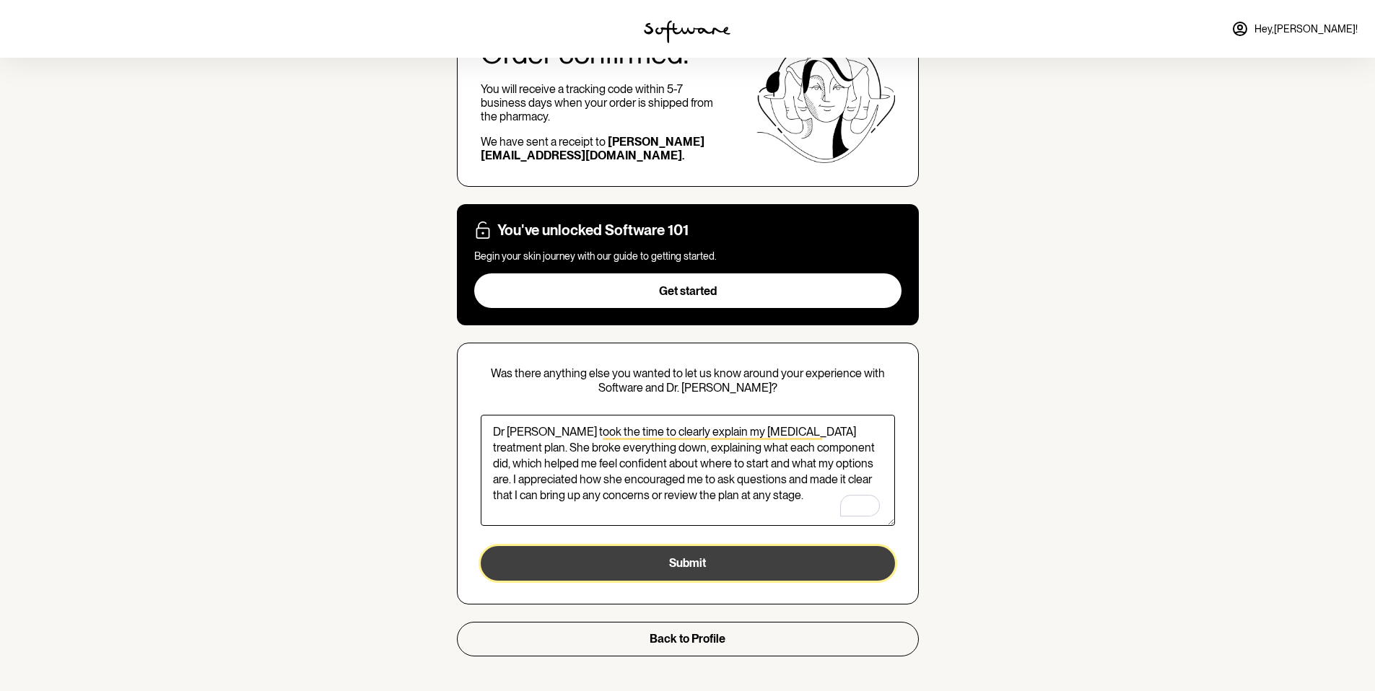
click at [683, 564] on button "Submit" at bounding box center [688, 563] width 414 height 35
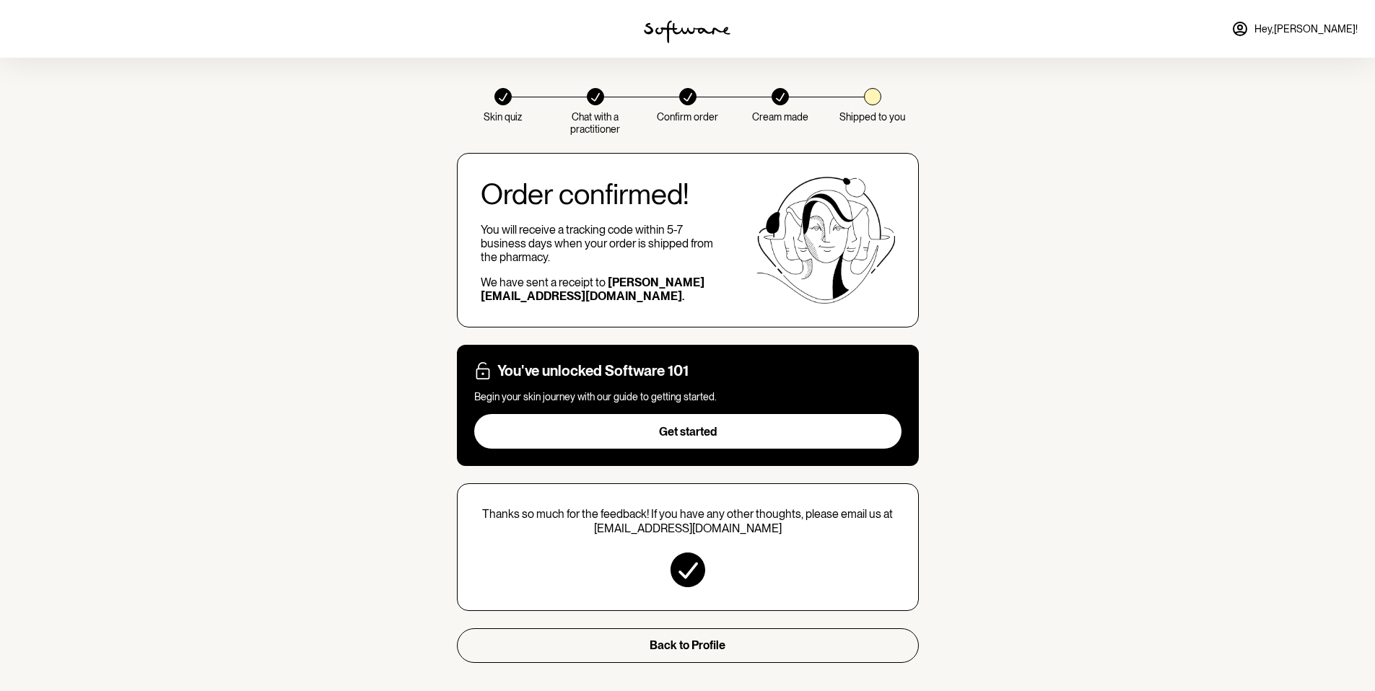
scroll to position [0, 0]
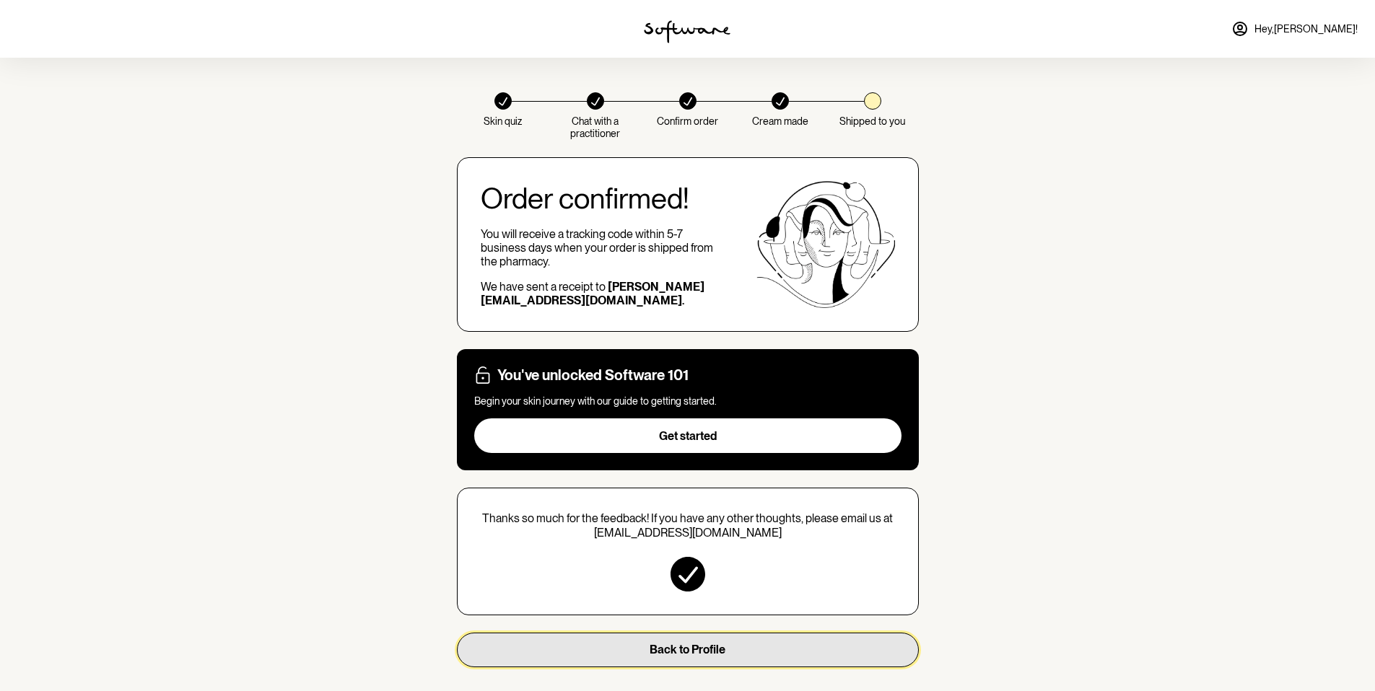
click at [722, 652] on span "Back to Profile" at bounding box center [687, 650] width 76 height 14
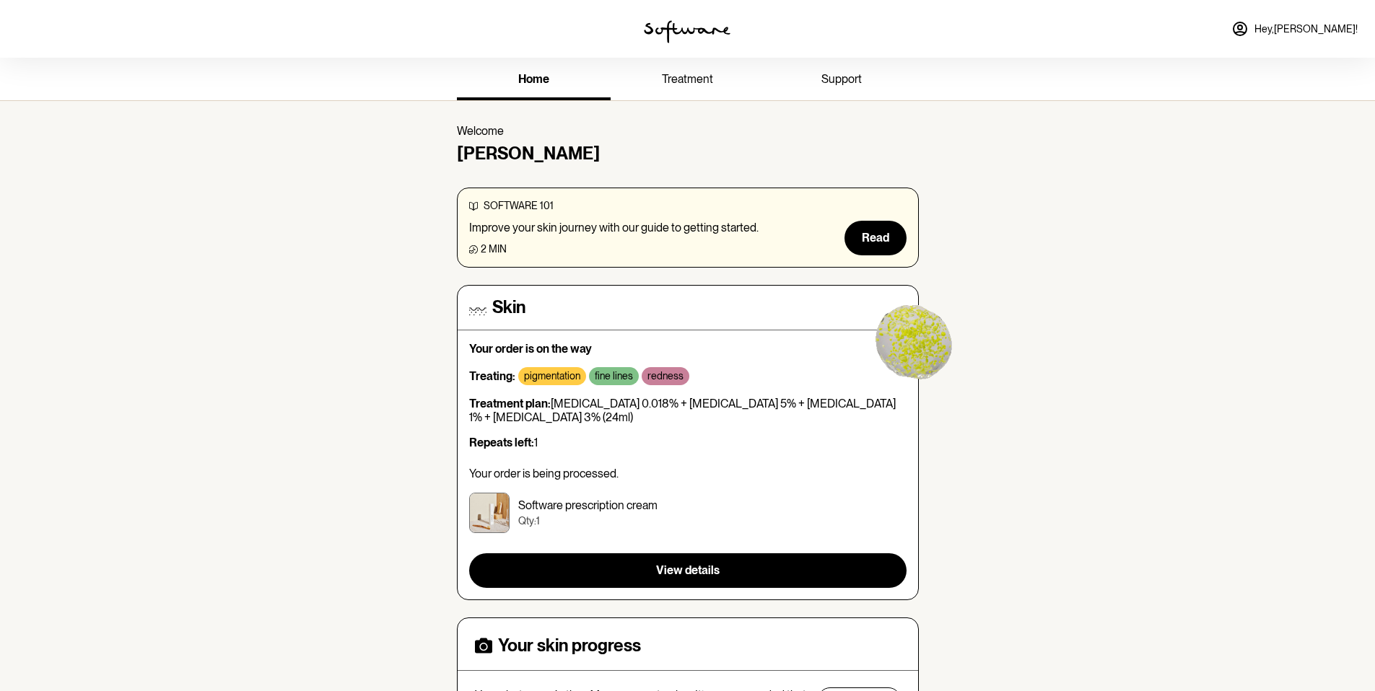
click at [1323, 32] on span "Hey, [PERSON_NAME] !" at bounding box center [1305, 29] width 103 height 12
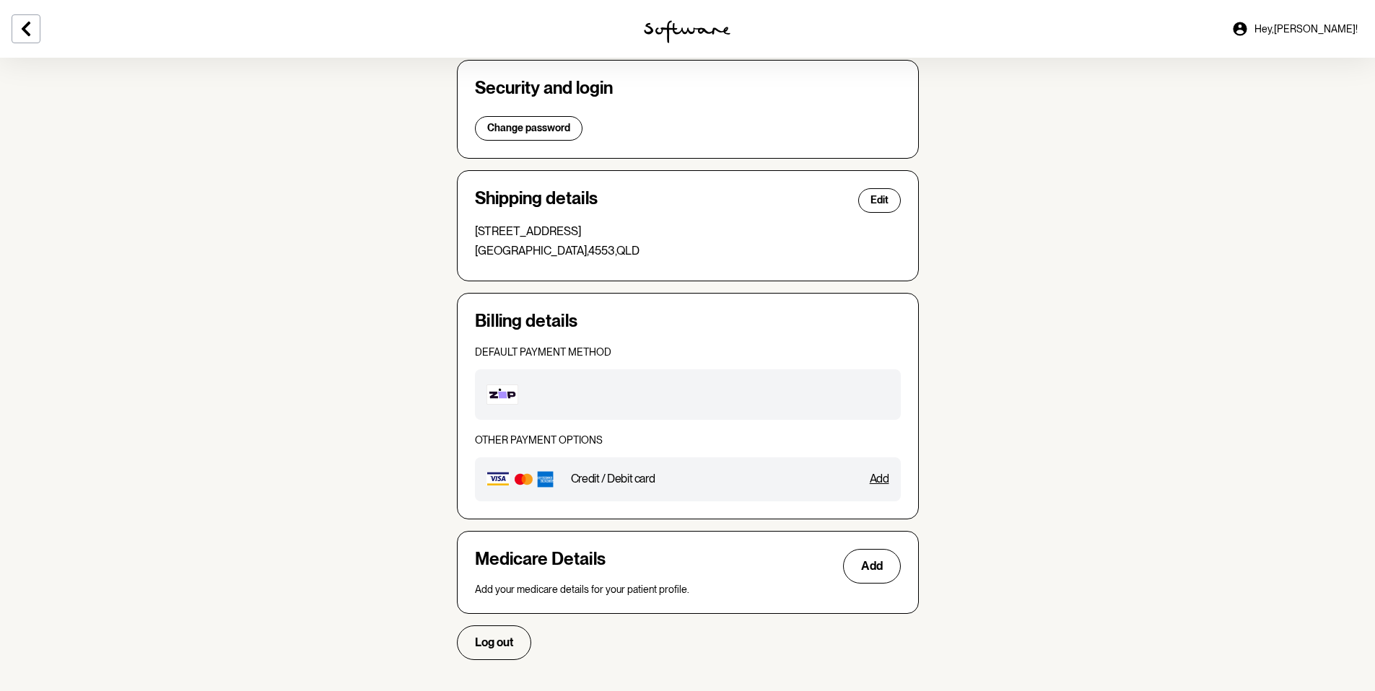
scroll to position [287, 0]
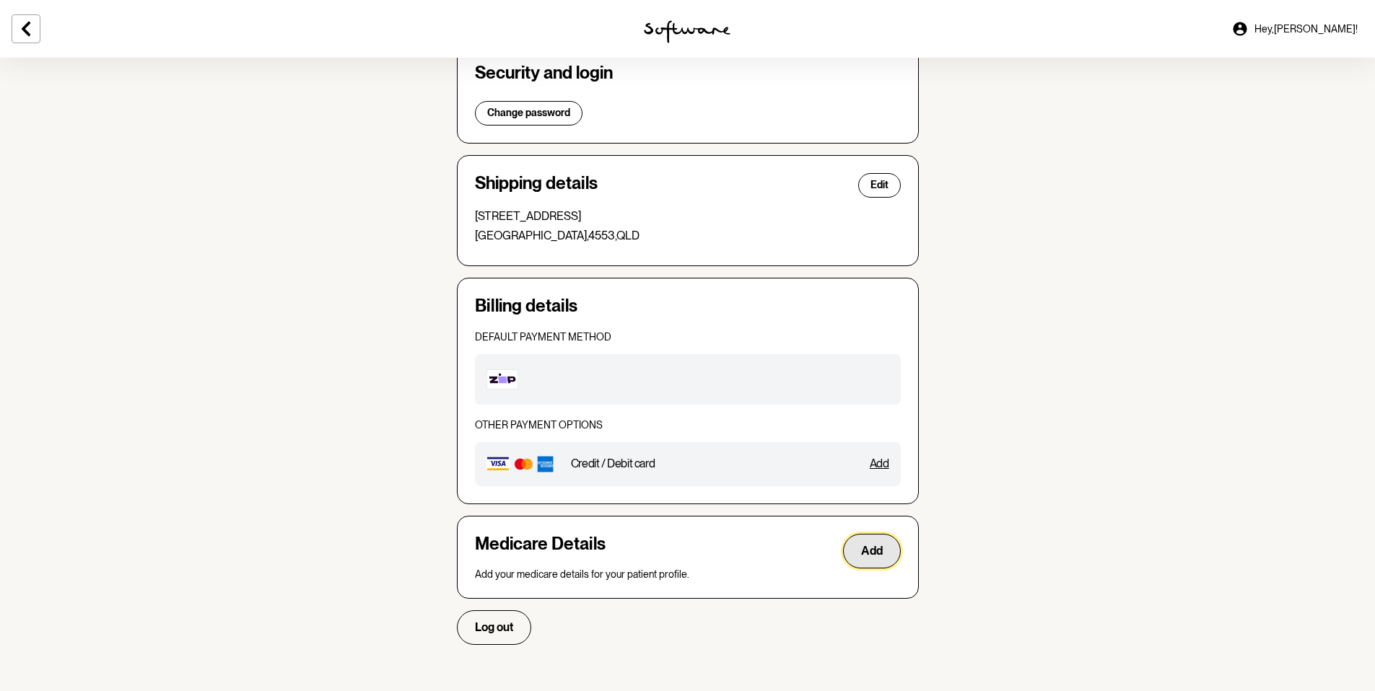
click at [875, 554] on span "Add" at bounding box center [872, 551] width 22 height 14
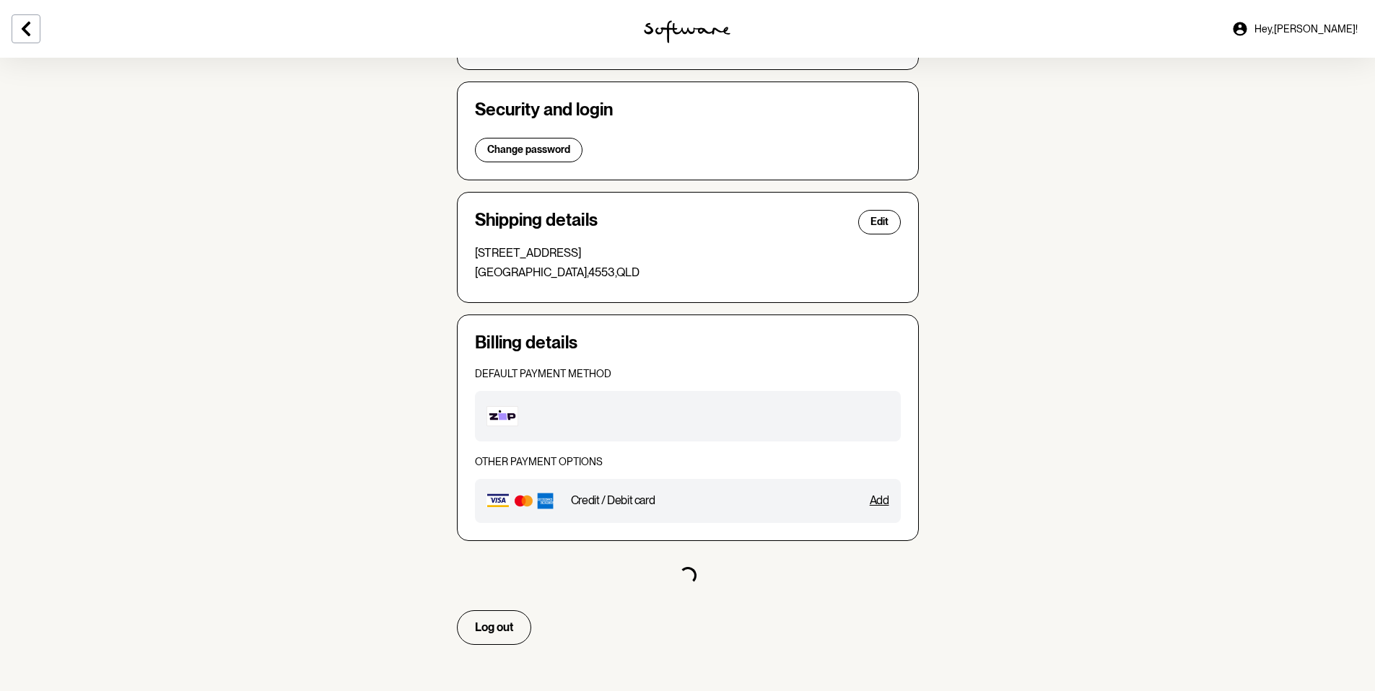
select select "F"
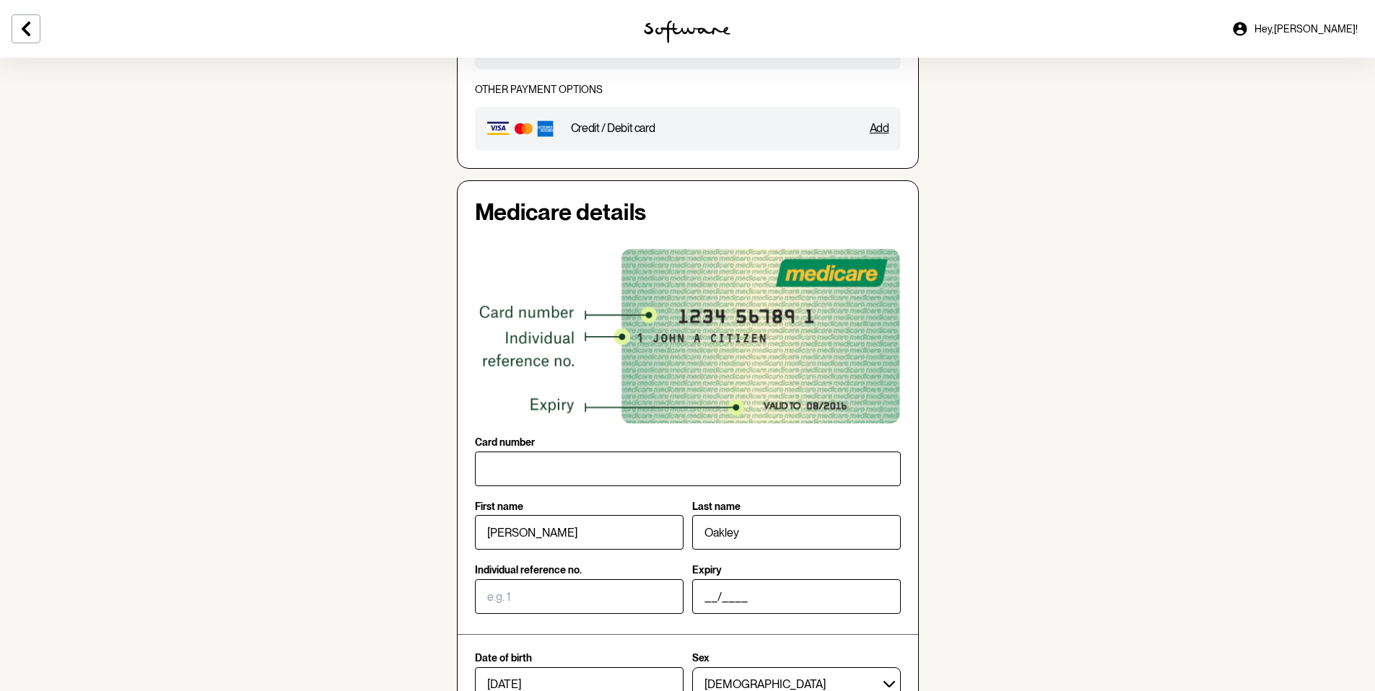
scroll to position [831, 0]
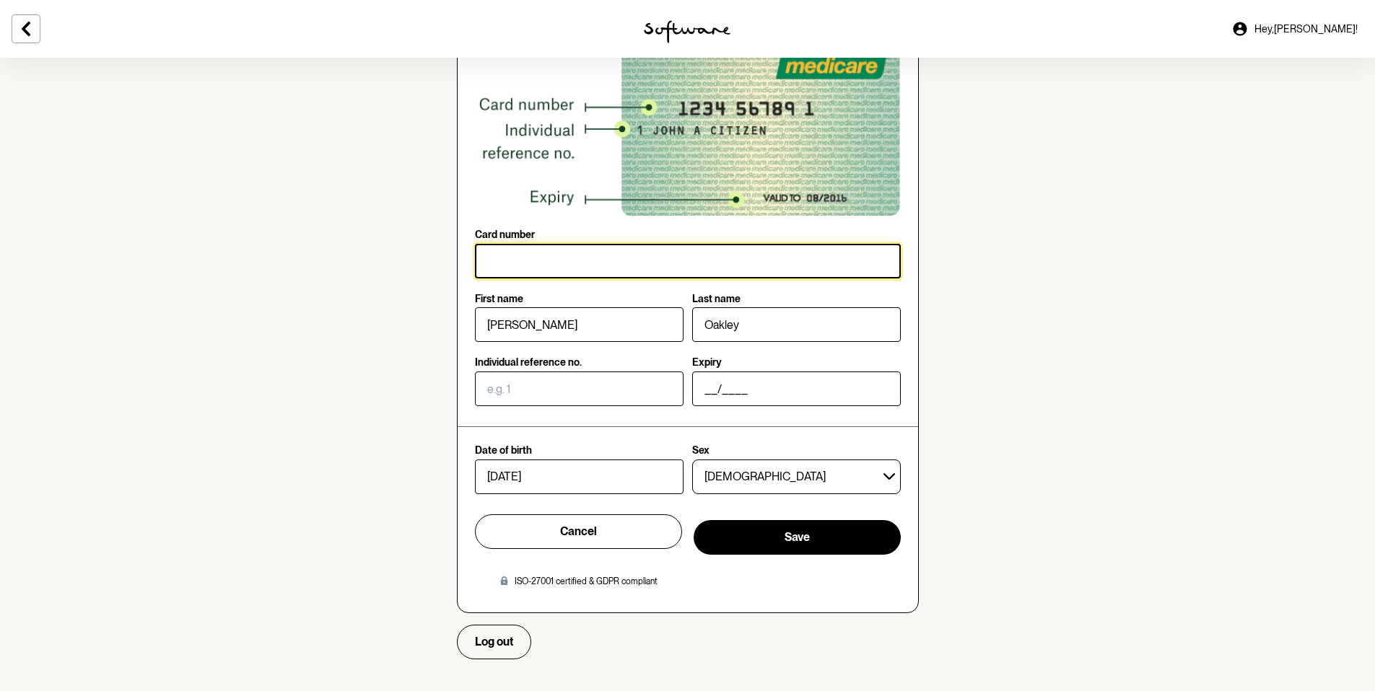
click at [523, 261] on input "Card number" at bounding box center [688, 261] width 426 height 35
type input "2494 15009 9"
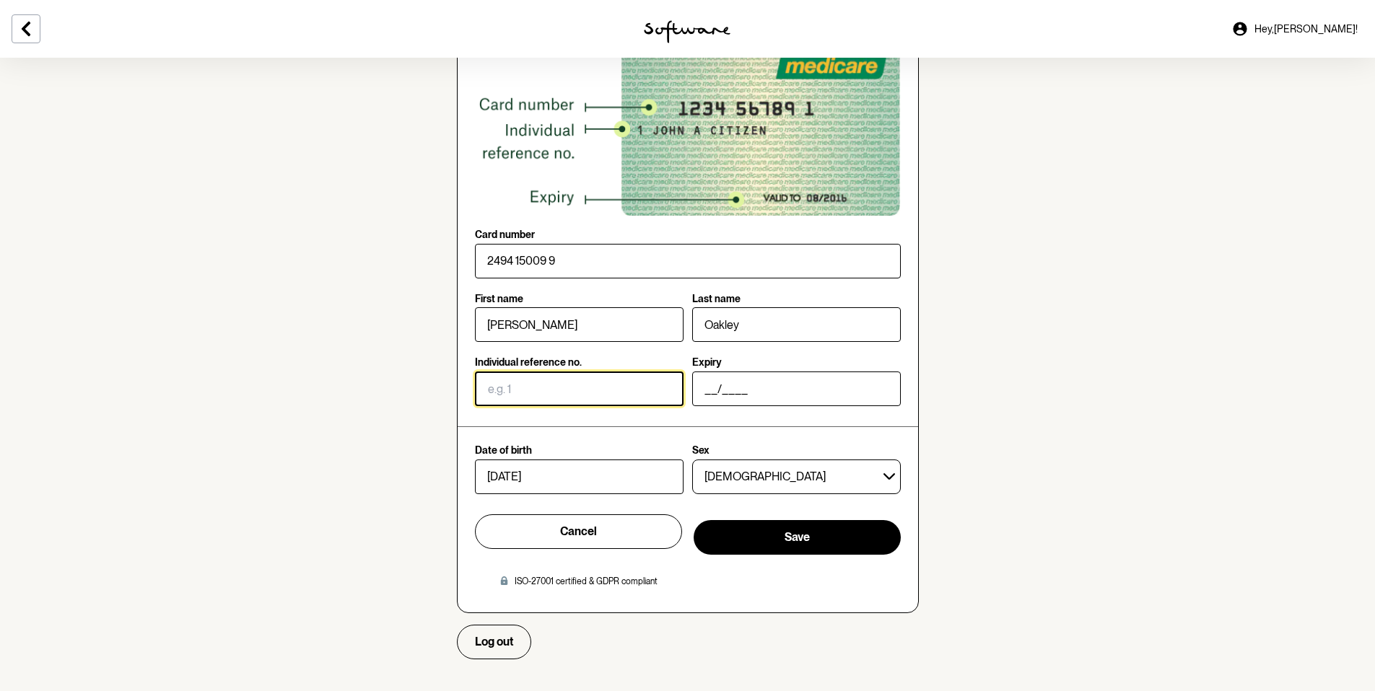
click at [503, 386] on input "Individual reference no." at bounding box center [579, 389] width 209 height 35
type input "1"
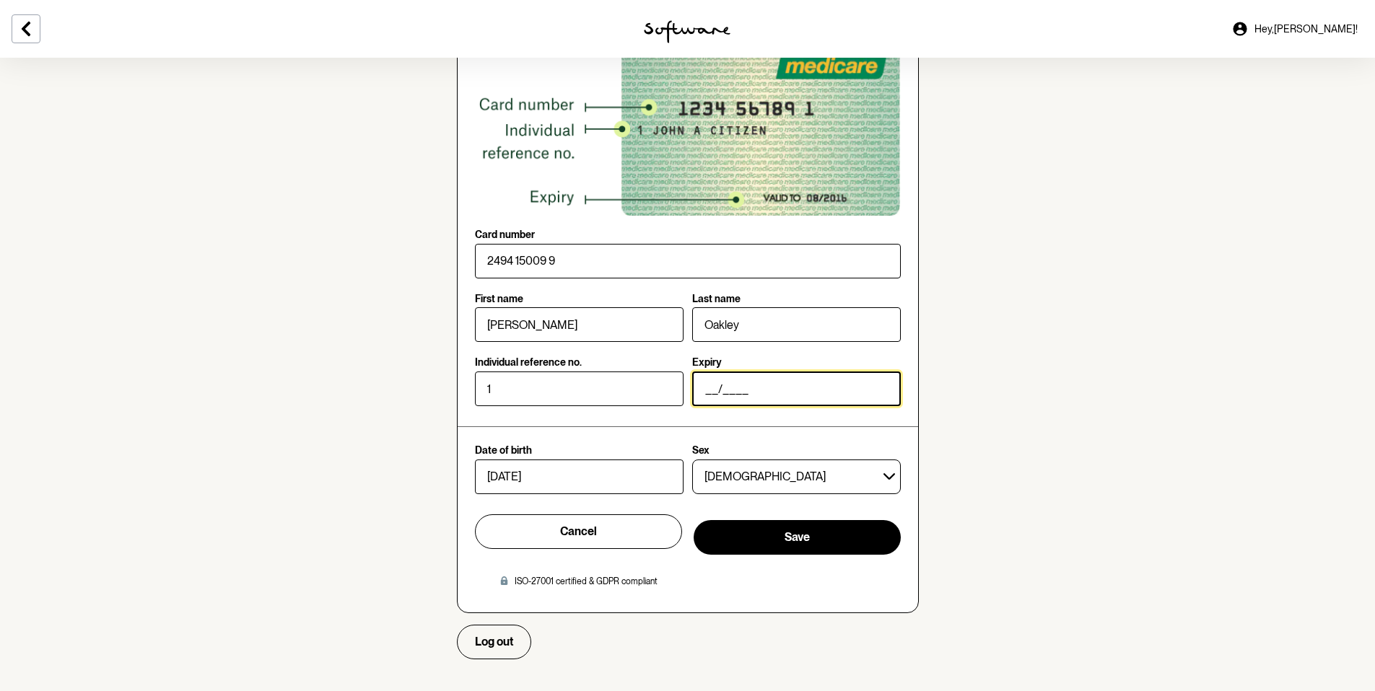
click at [711, 391] on input "__/____" at bounding box center [796, 389] width 209 height 35
click at [739, 398] on input "01/____" at bounding box center [796, 389] width 209 height 35
type input "01/2029"
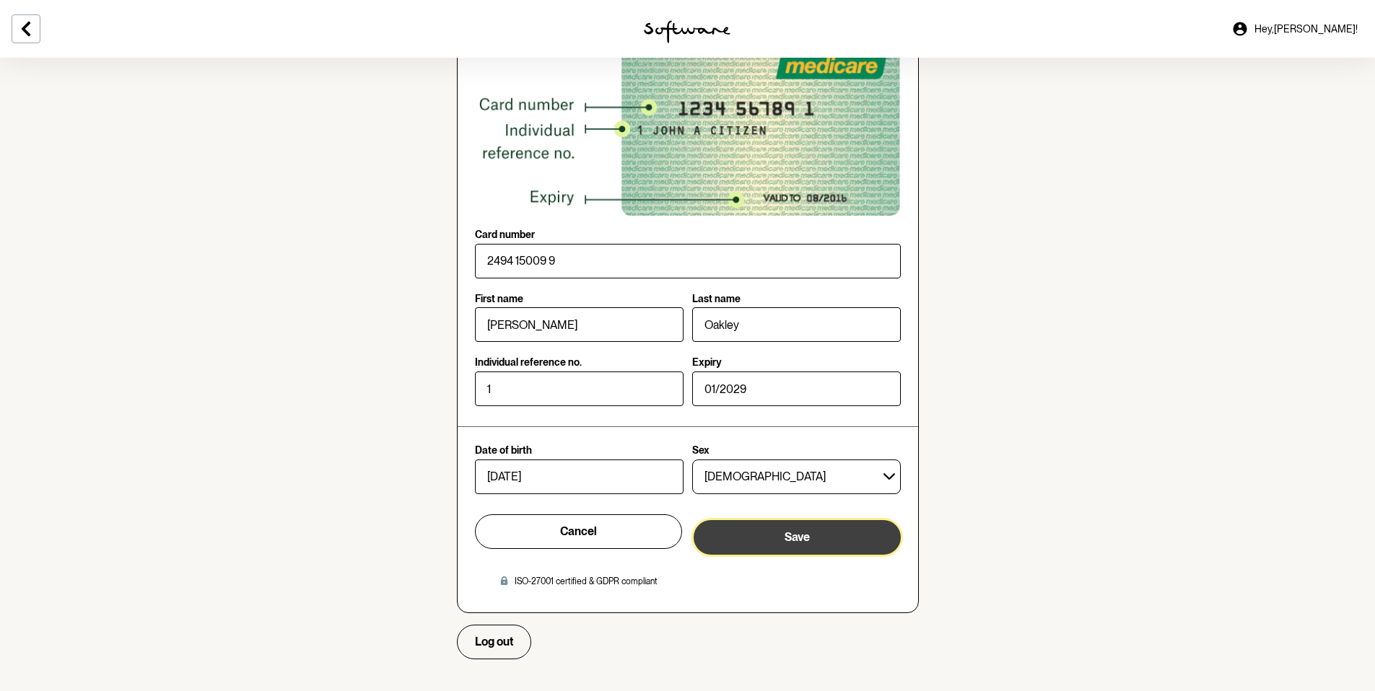
click at [807, 536] on span "Save" at bounding box center [796, 537] width 25 height 14
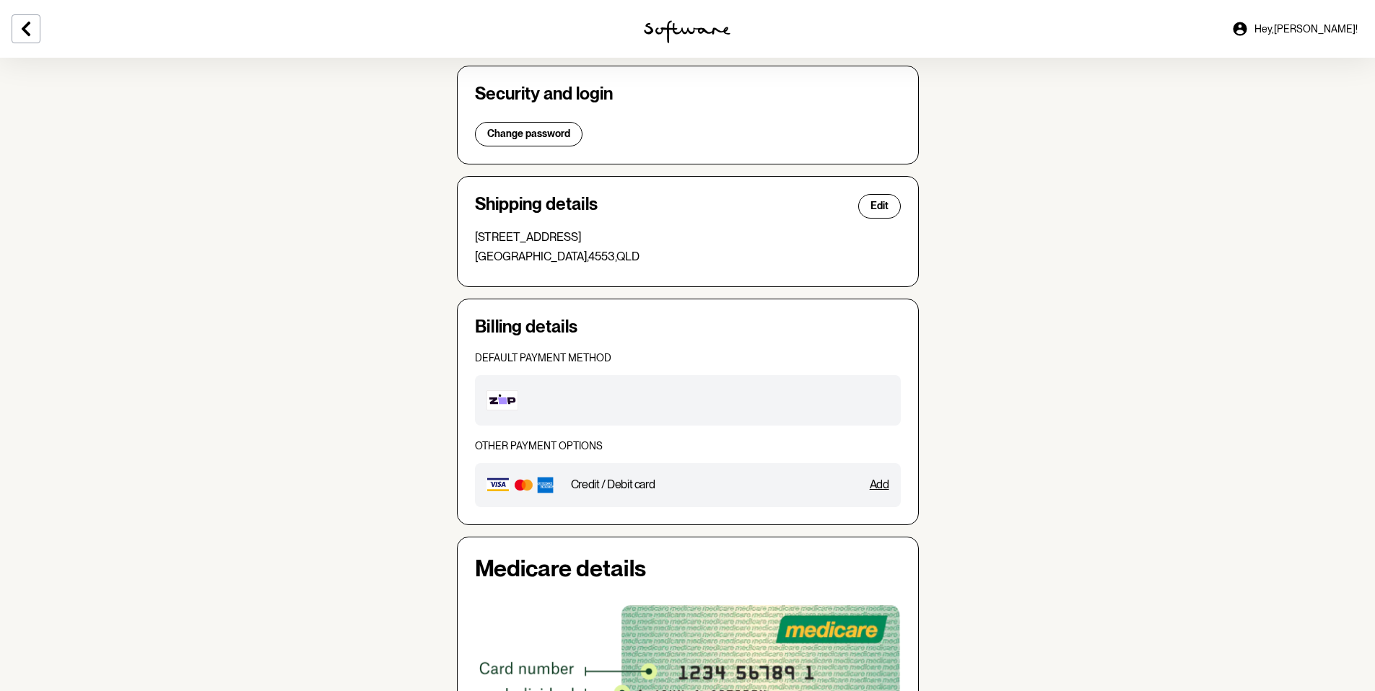
scroll to position [472, 0]
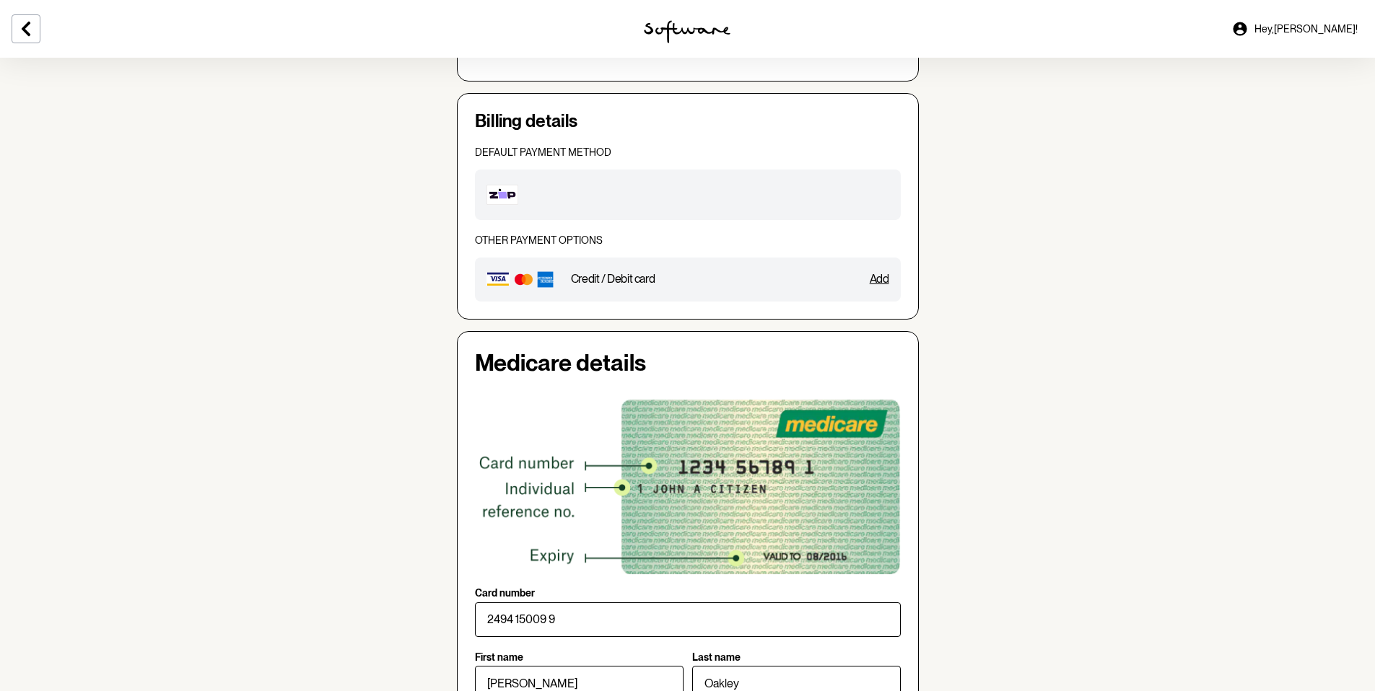
click at [664, 198] on div at bounding box center [688, 195] width 426 height 51
click at [545, 146] on span "Default payment method" at bounding box center [543, 152] width 136 height 12
drag, startPoint x: 550, startPoint y: 122, endPoint x: 652, endPoint y: 161, distance: 109.6
click at [551, 123] on h4 "Billing details" at bounding box center [688, 121] width 426 height 21
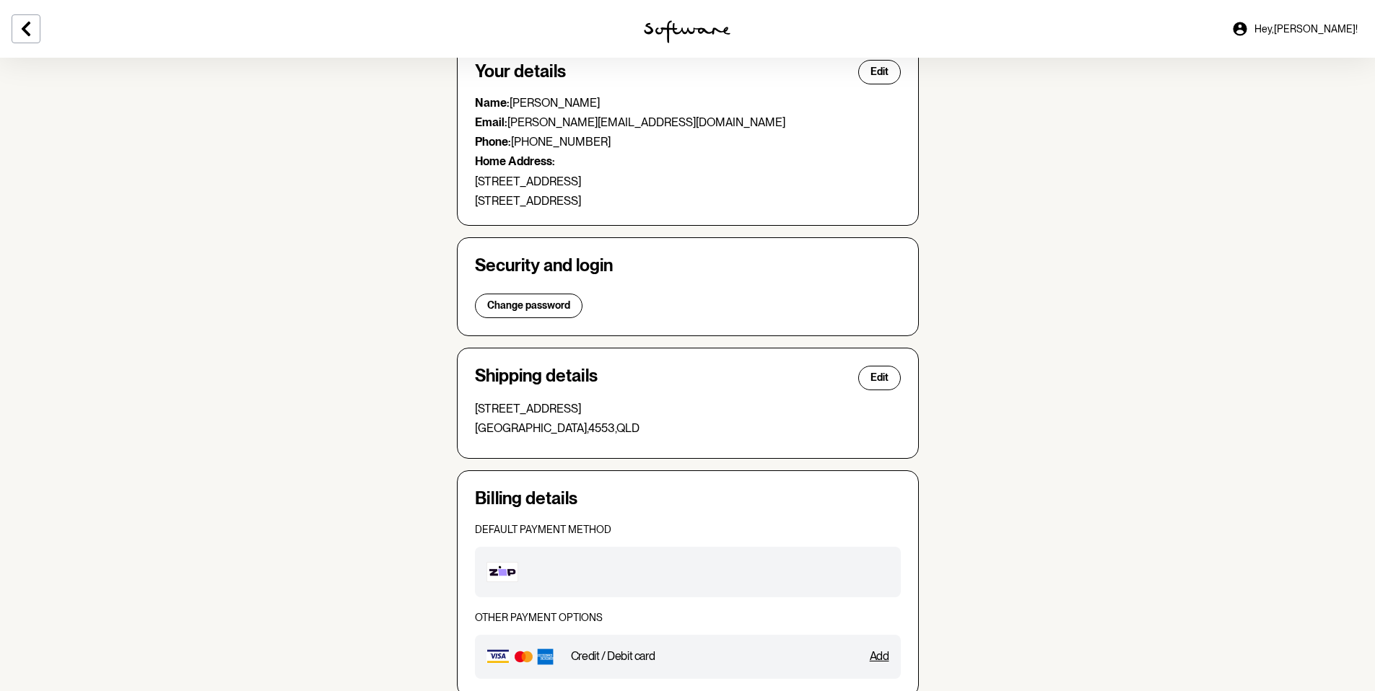
scroll to position [0, 0]
